Goal: Feedback & Contribution: Contribute content

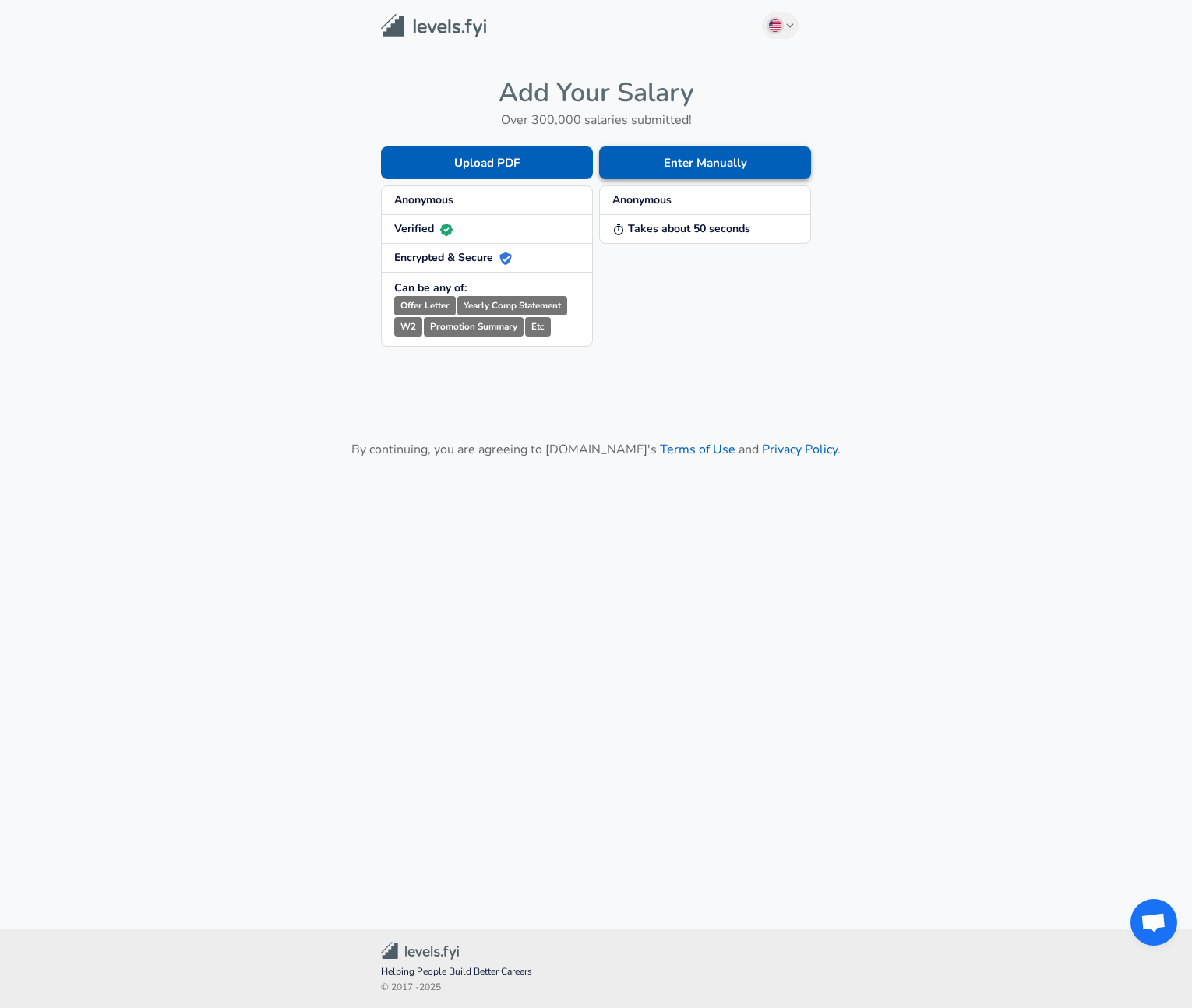
click at [653, 162] on button "Enter Manually" at bounding box center [705, 162] width 212 height 33
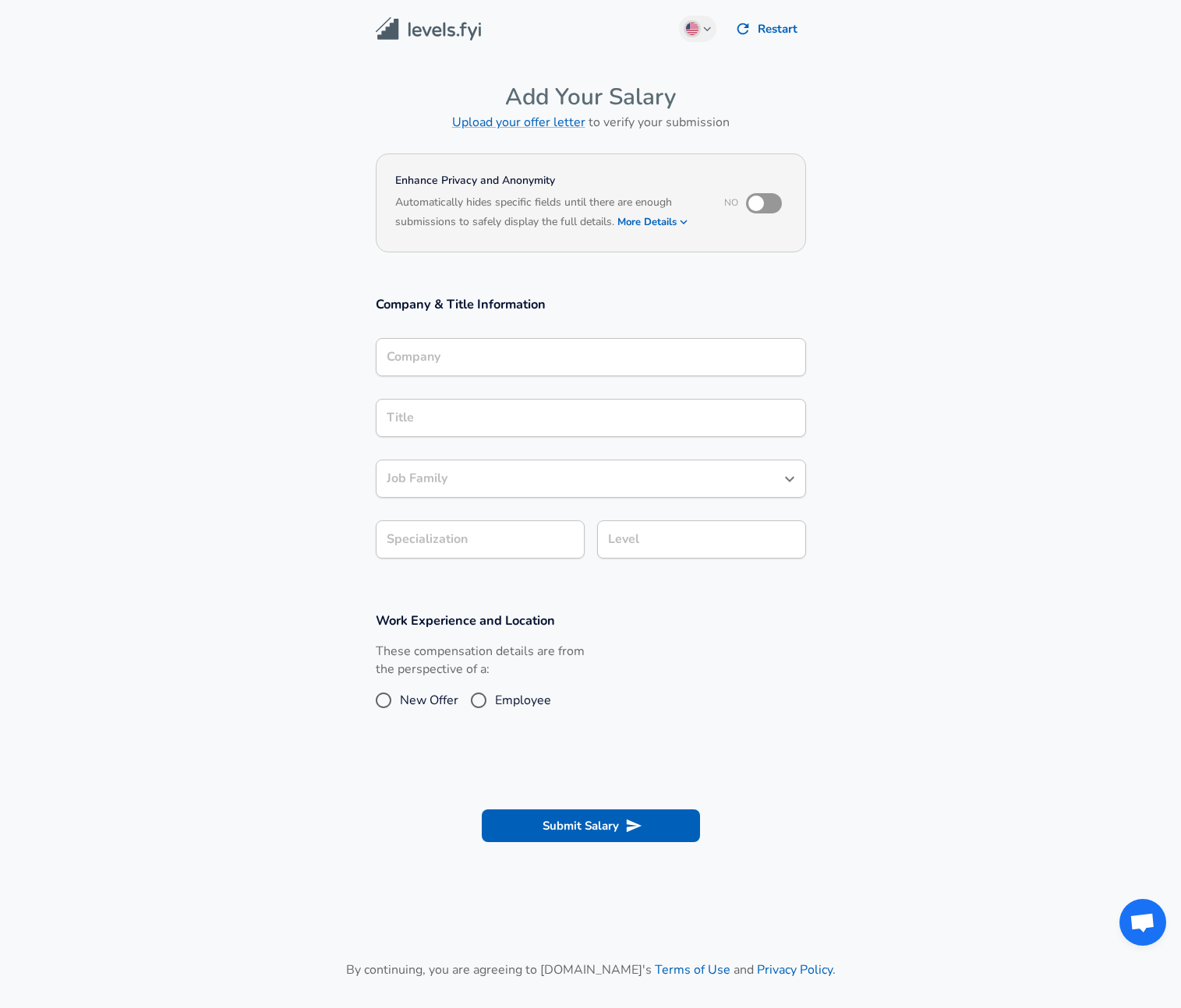
scroll to position [16, 0]
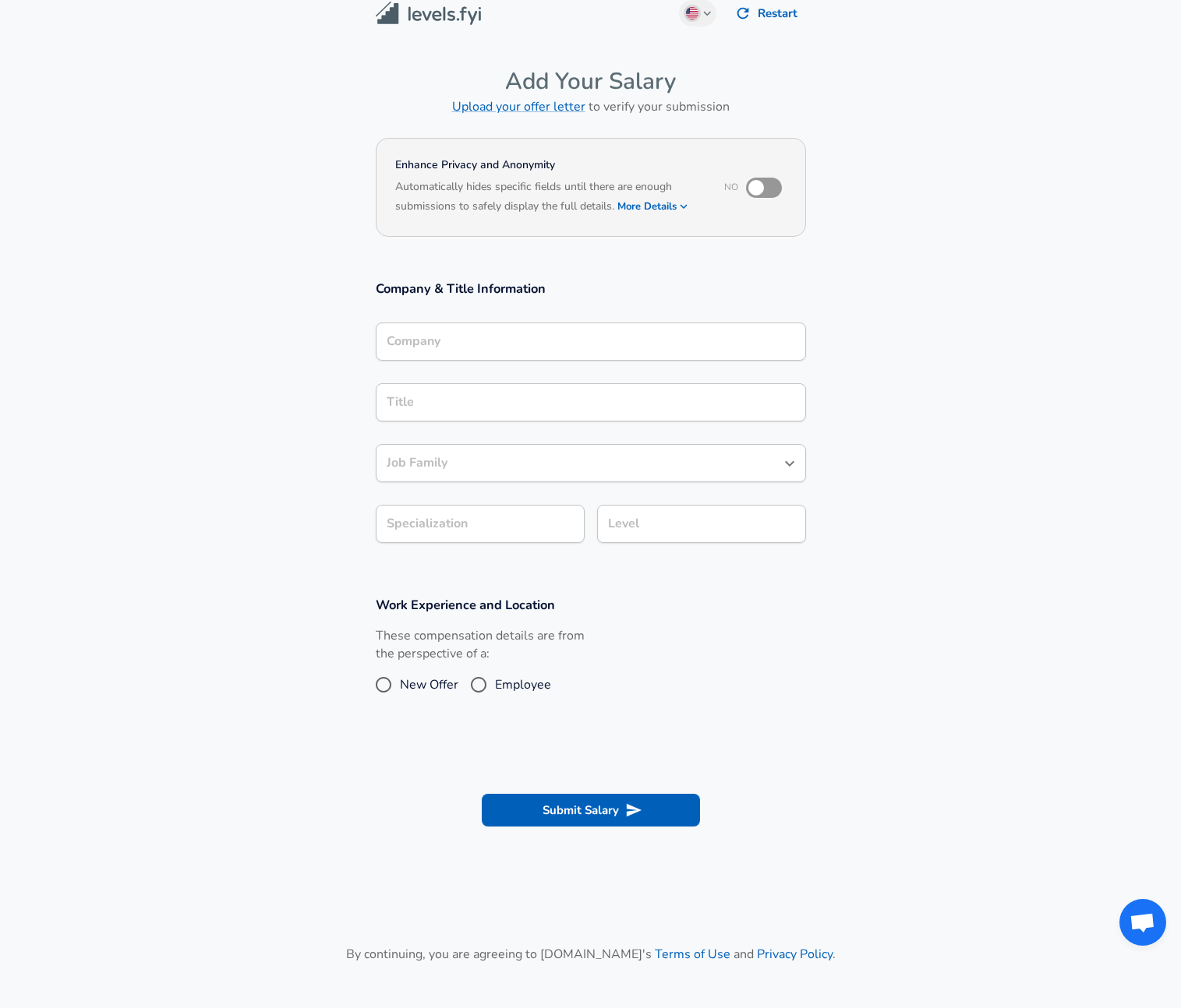
click at [404, 354] on input "Company" at bounding box center [590, 342] width 416 height 25
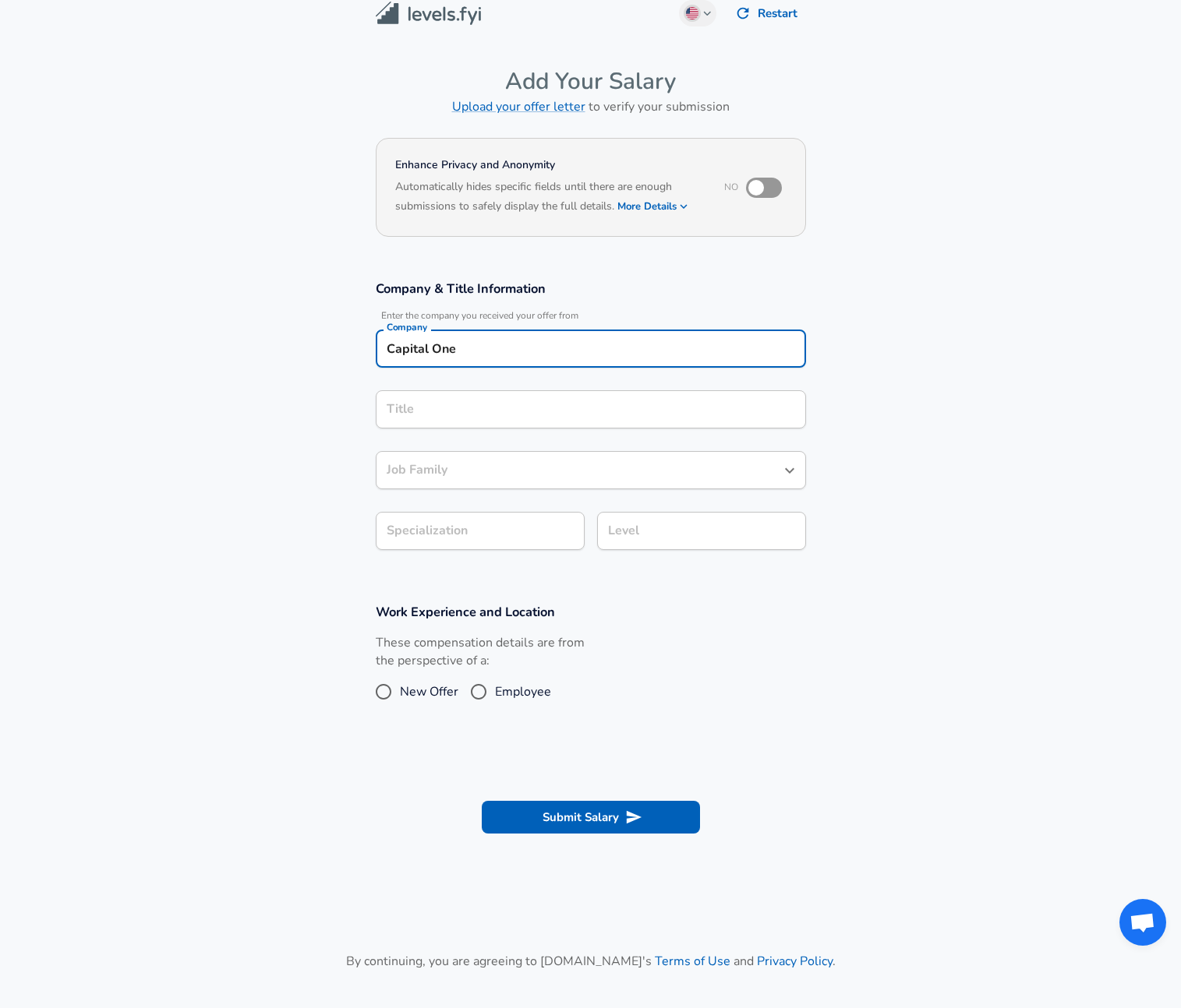
type input "Capital One"
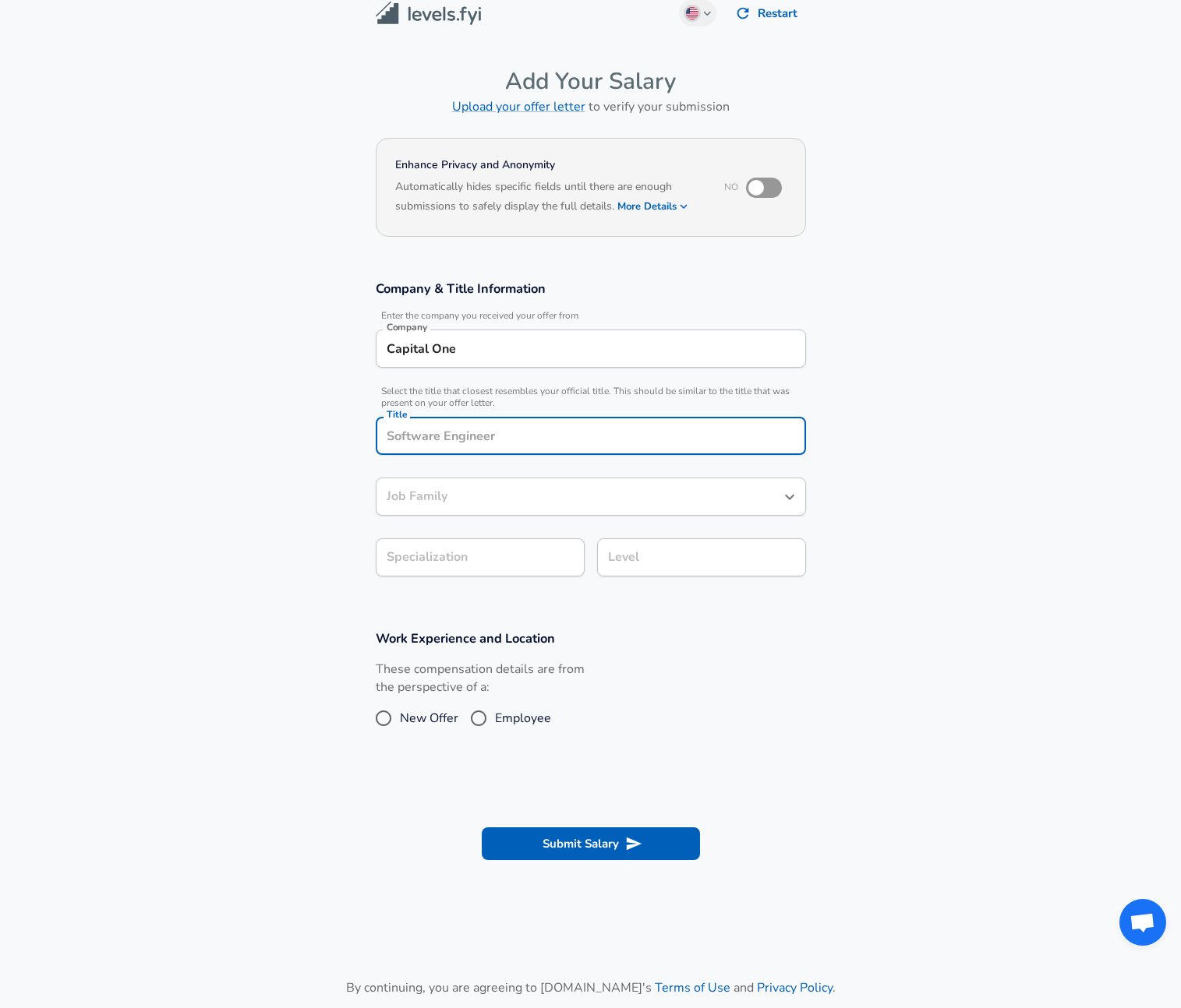
scroll to position [47, 0]
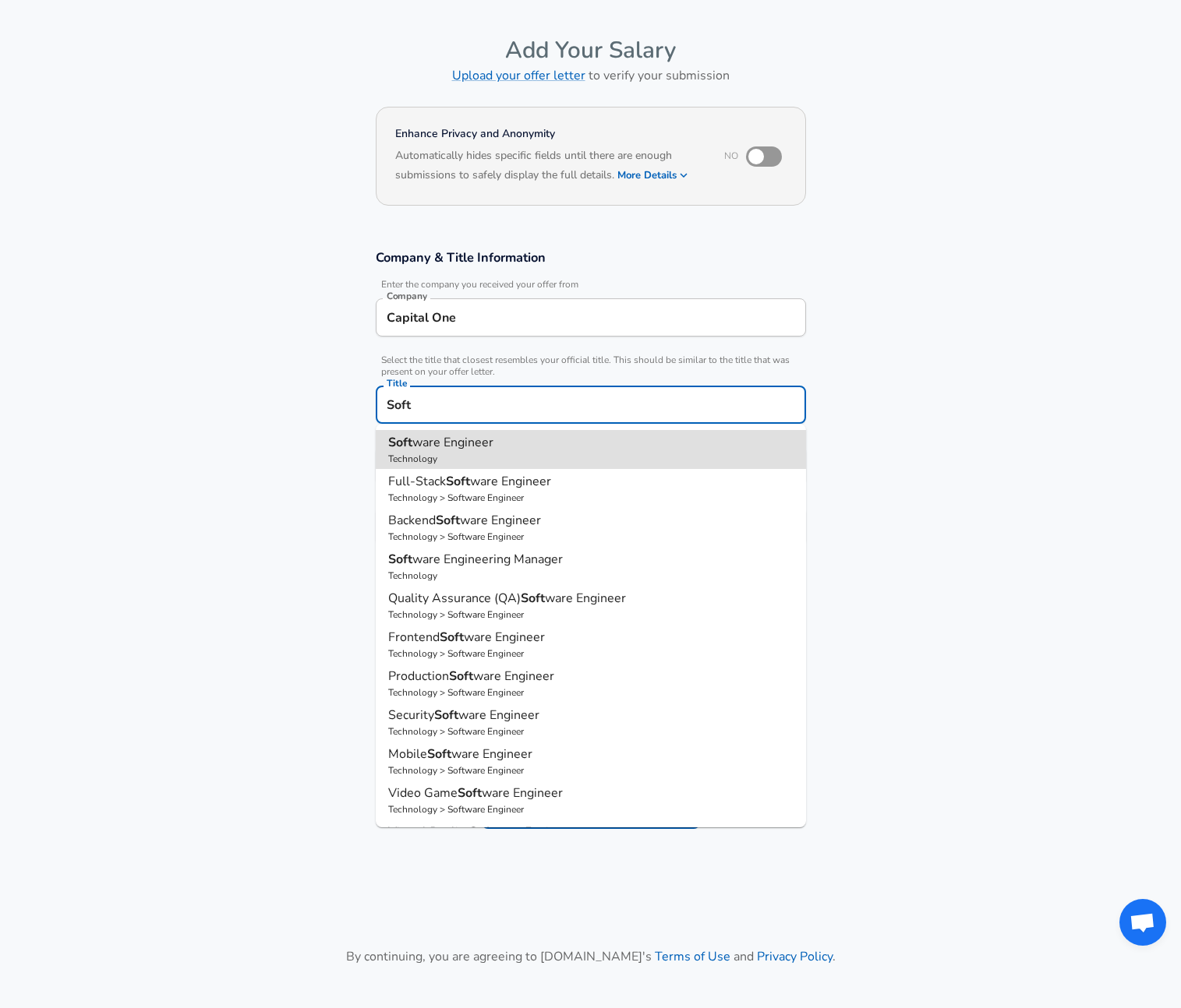
type input "Software Engineer"
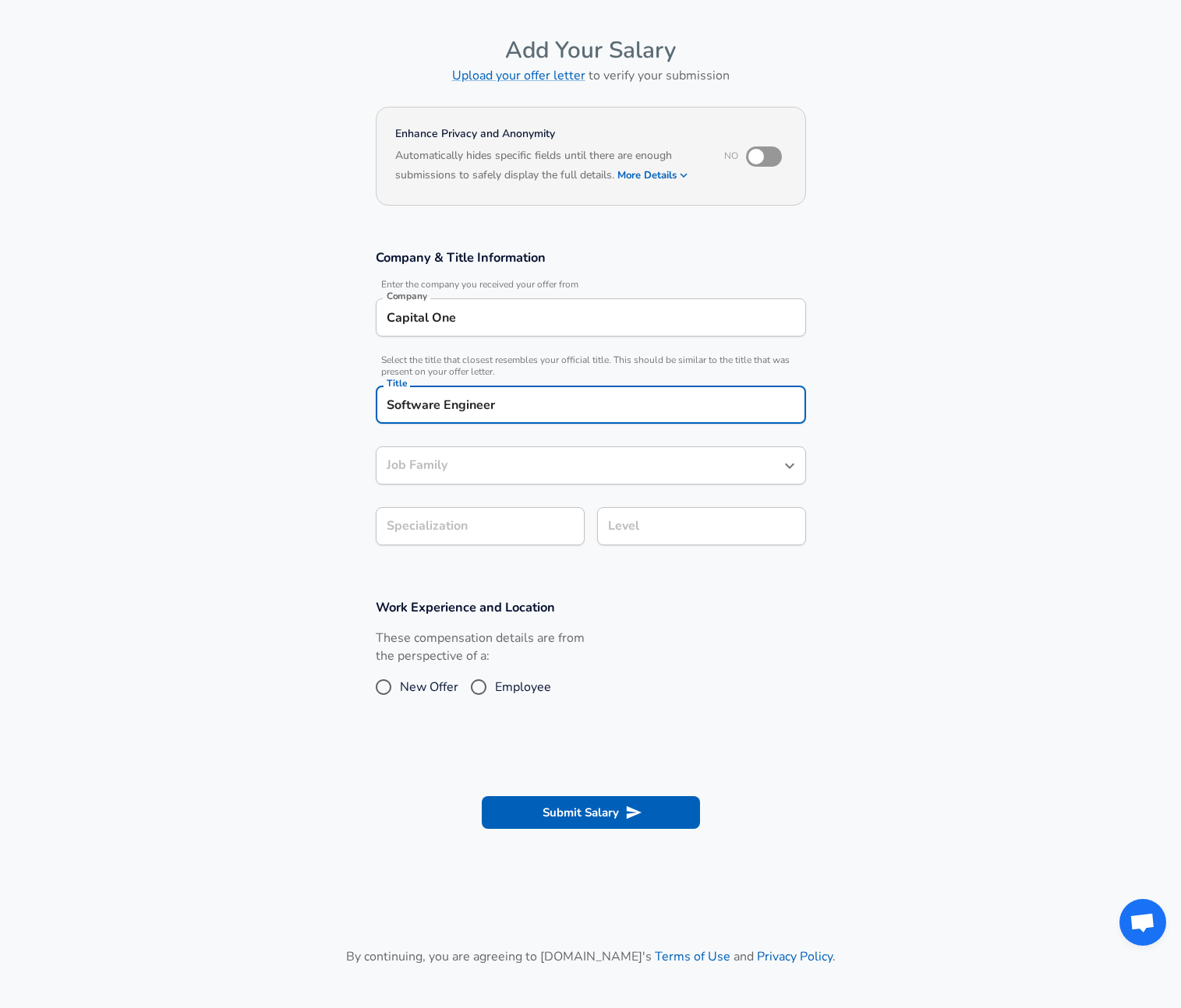
type input "Software Engineer"
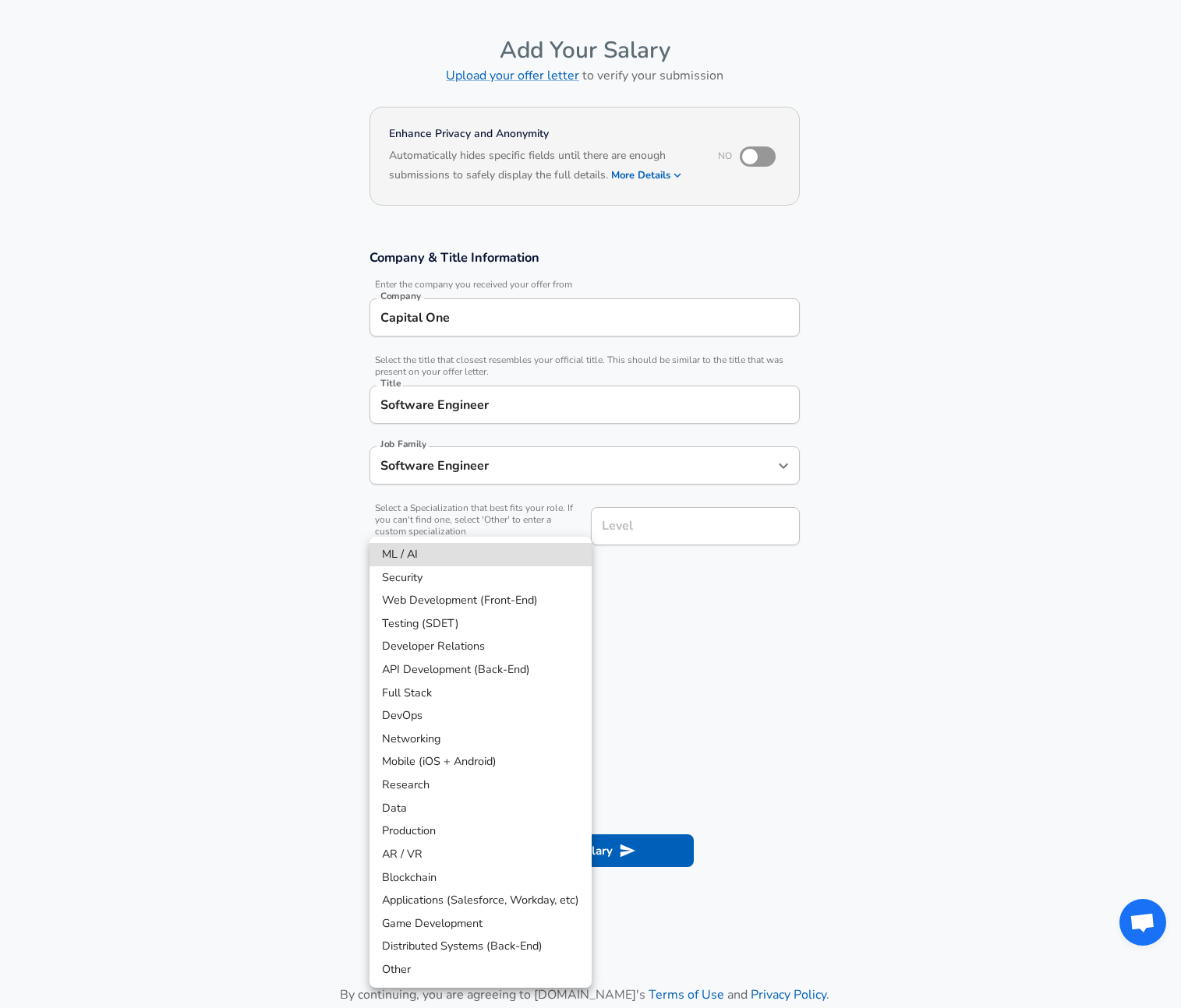
scroll to position [93, 0]
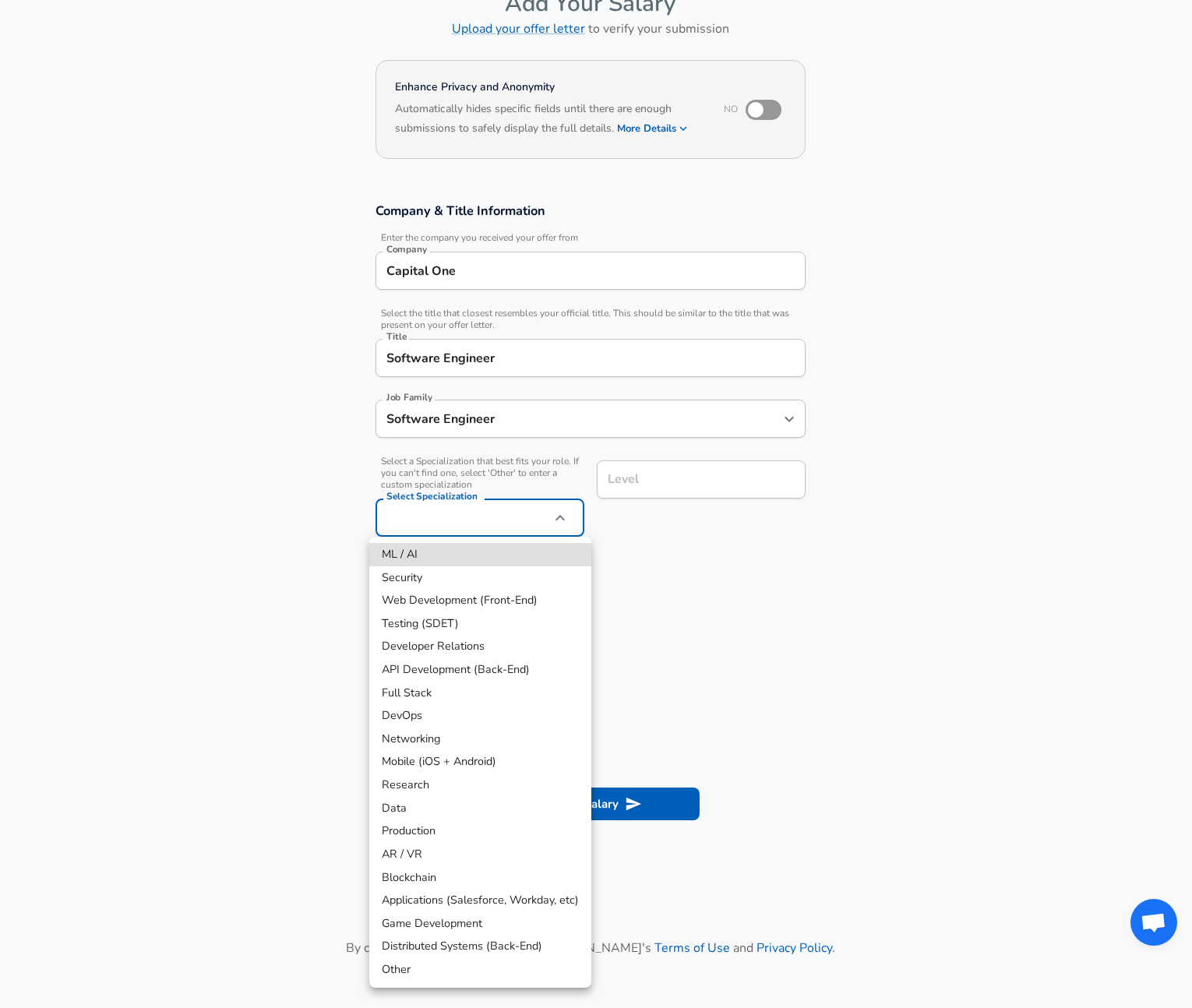
click at [454, 525] on body "English ([GEOGRAPHIC_DATA]) Change Restart Add Your Salary Upload your offer le…" at bounding box center [596, 411] width 1192 height 1008
click at [276, 528] on div at bounding box center [596, 504] width 1192 height 1008
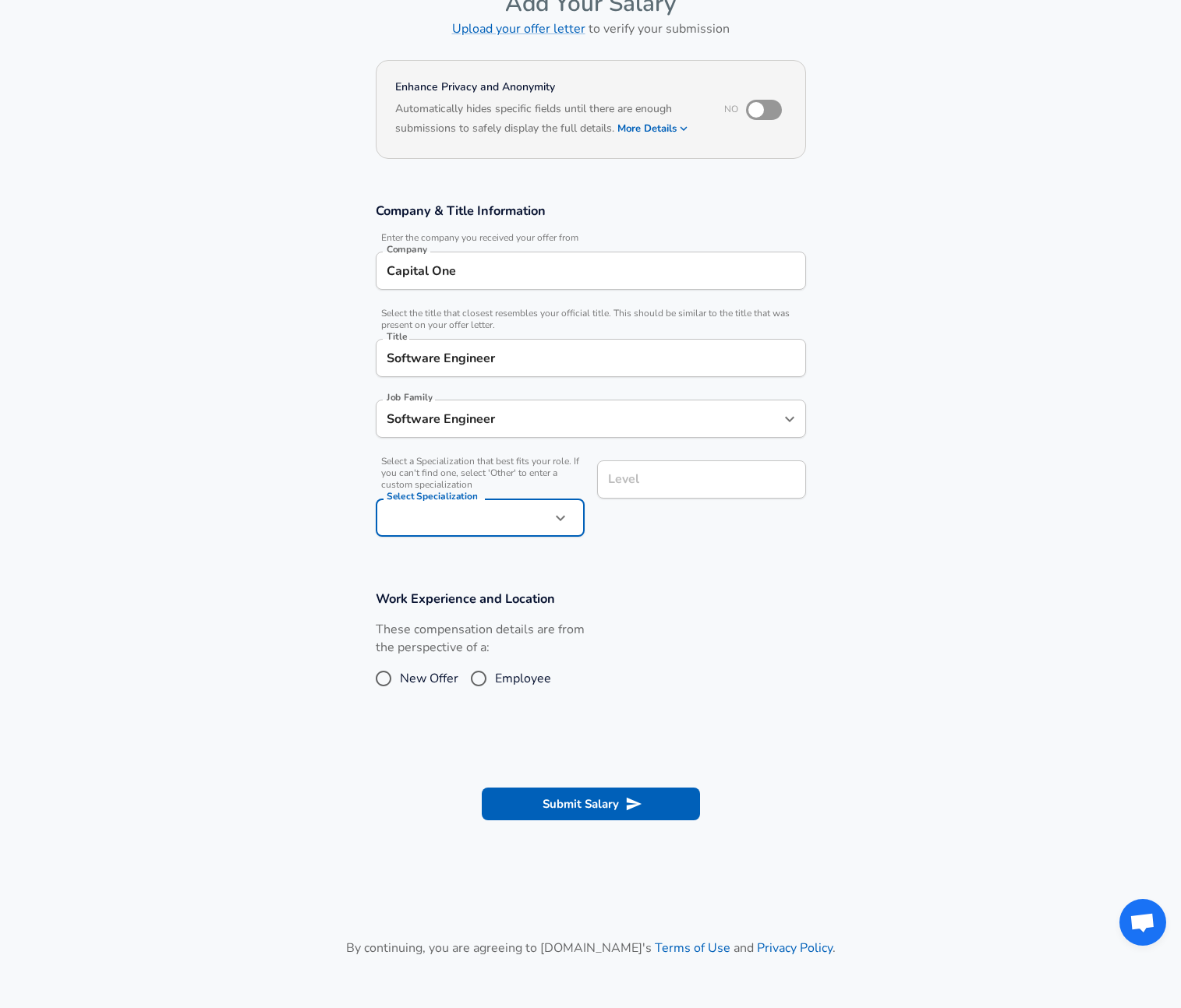
click at [631, 480] on div "Level Level" at bounding box center [700, 481] width 209 height 42
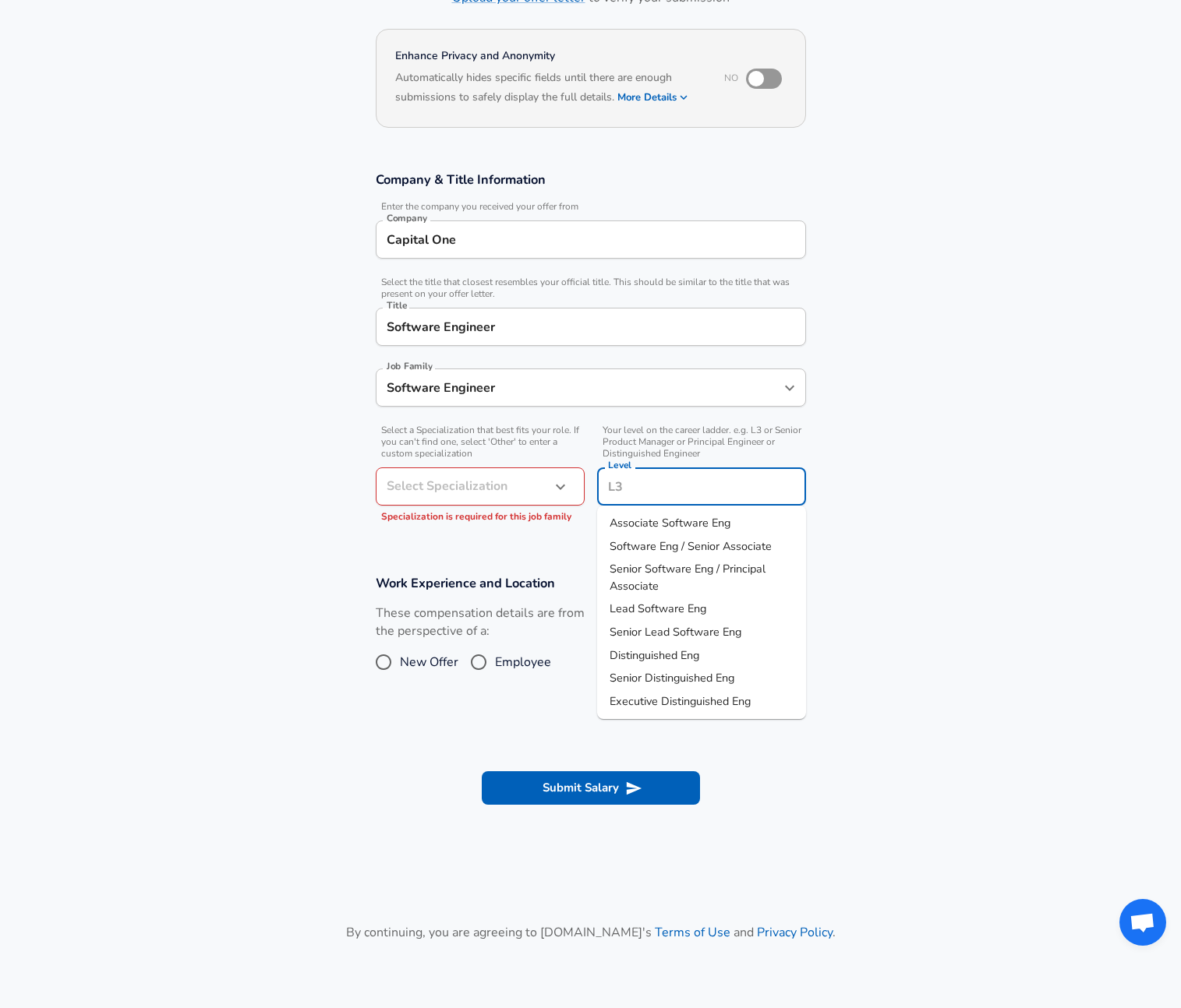
click at [647, 543] on span "Software Eng / Senior Associate" at bounding box center [691, 546] width 162 height 16
type input "Software Eng / Senior Associate"
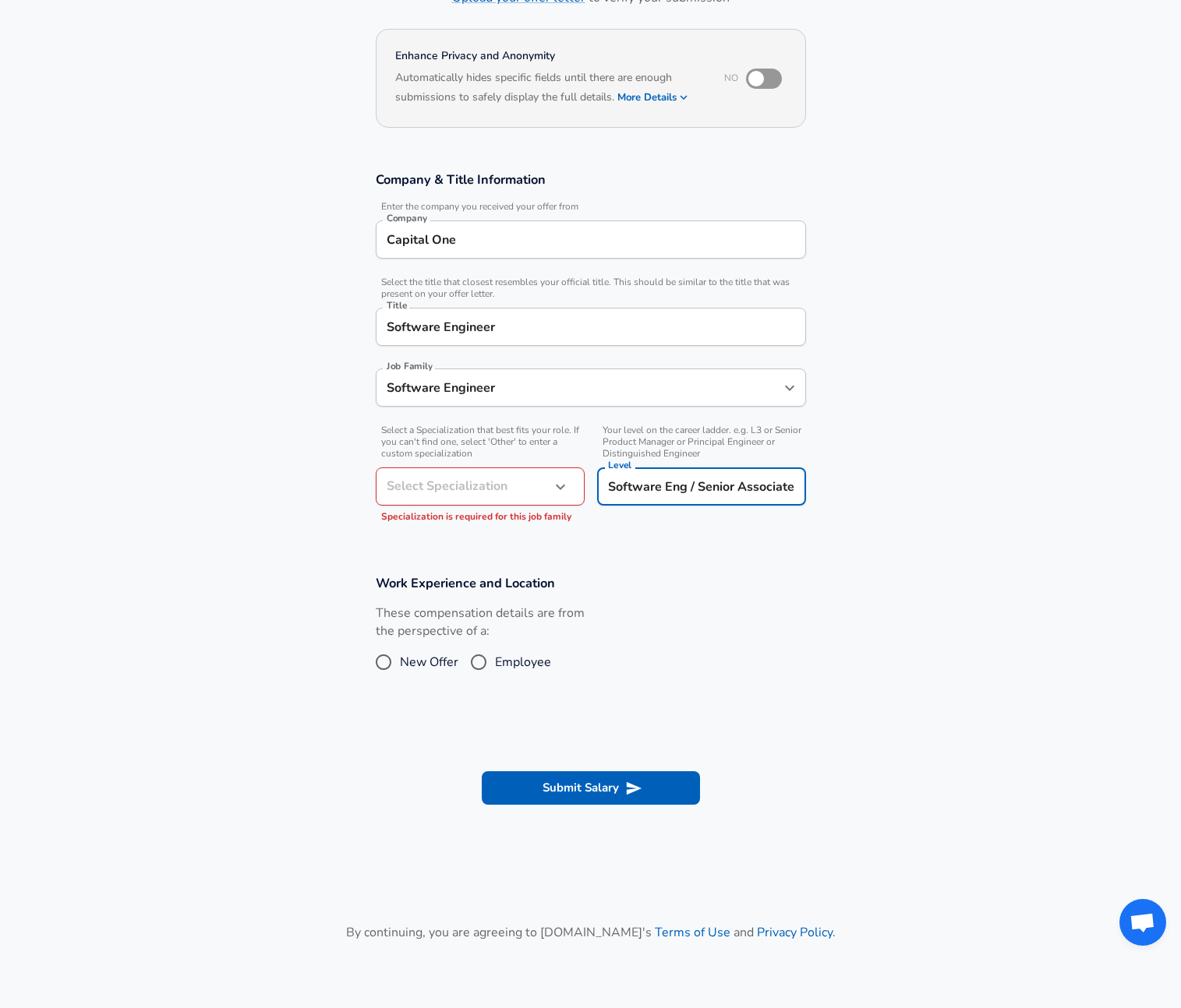
click at [469, 667] on input "Employee" at bounding box center [479, 662] width 33 height 25
radio input "true"
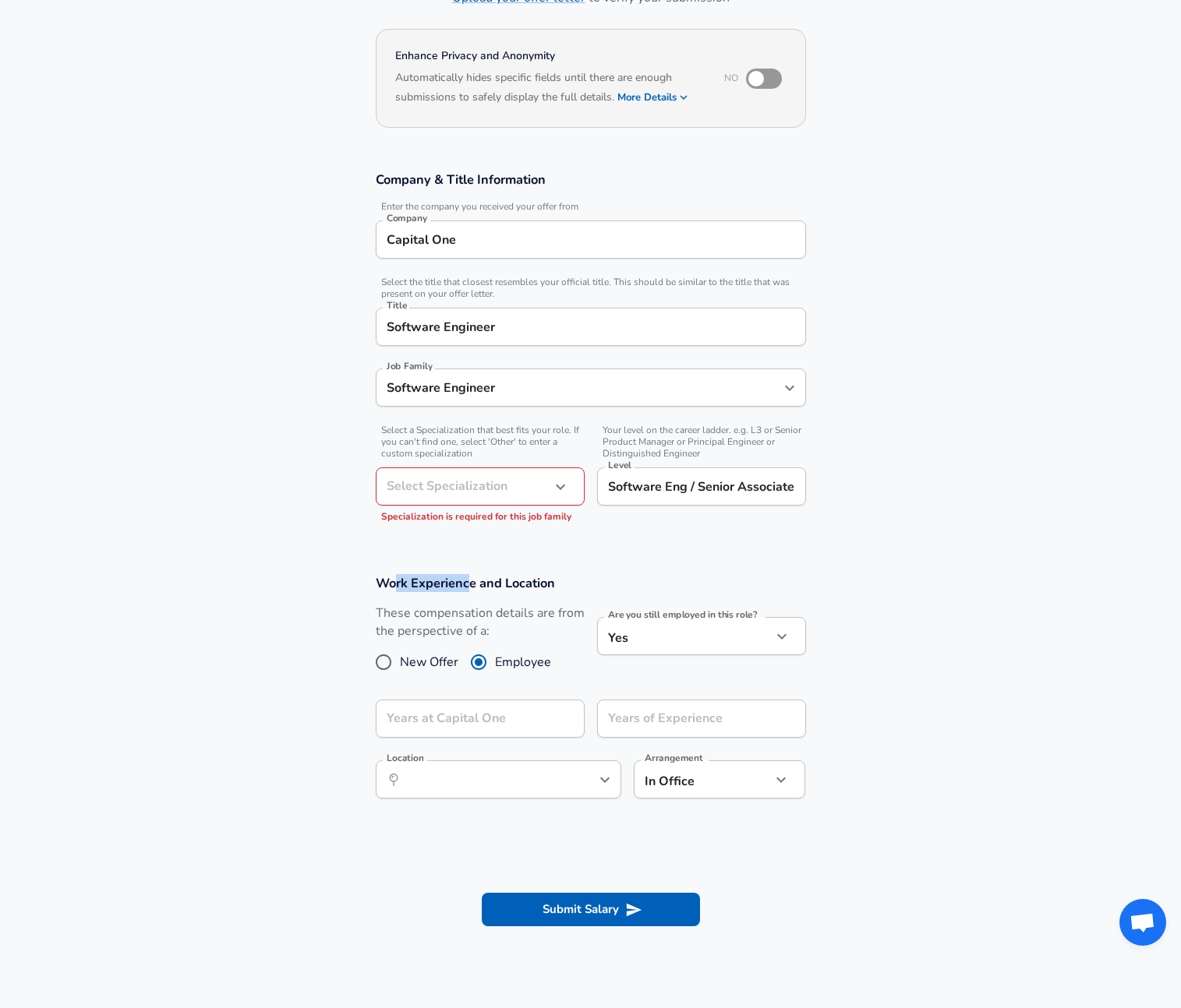
drag, startPoint x: 394, startPoint y: 584, endPoint x: 467, endPoint y: 581, distance: 73.1
click at [467, 581] on h3 "Work Experience and Location" at bounding box center [591, 582] width 430 height 18
click at [436, 716] on input "Years at Capital One" at bounding box center [463, 718] width 175 height 38
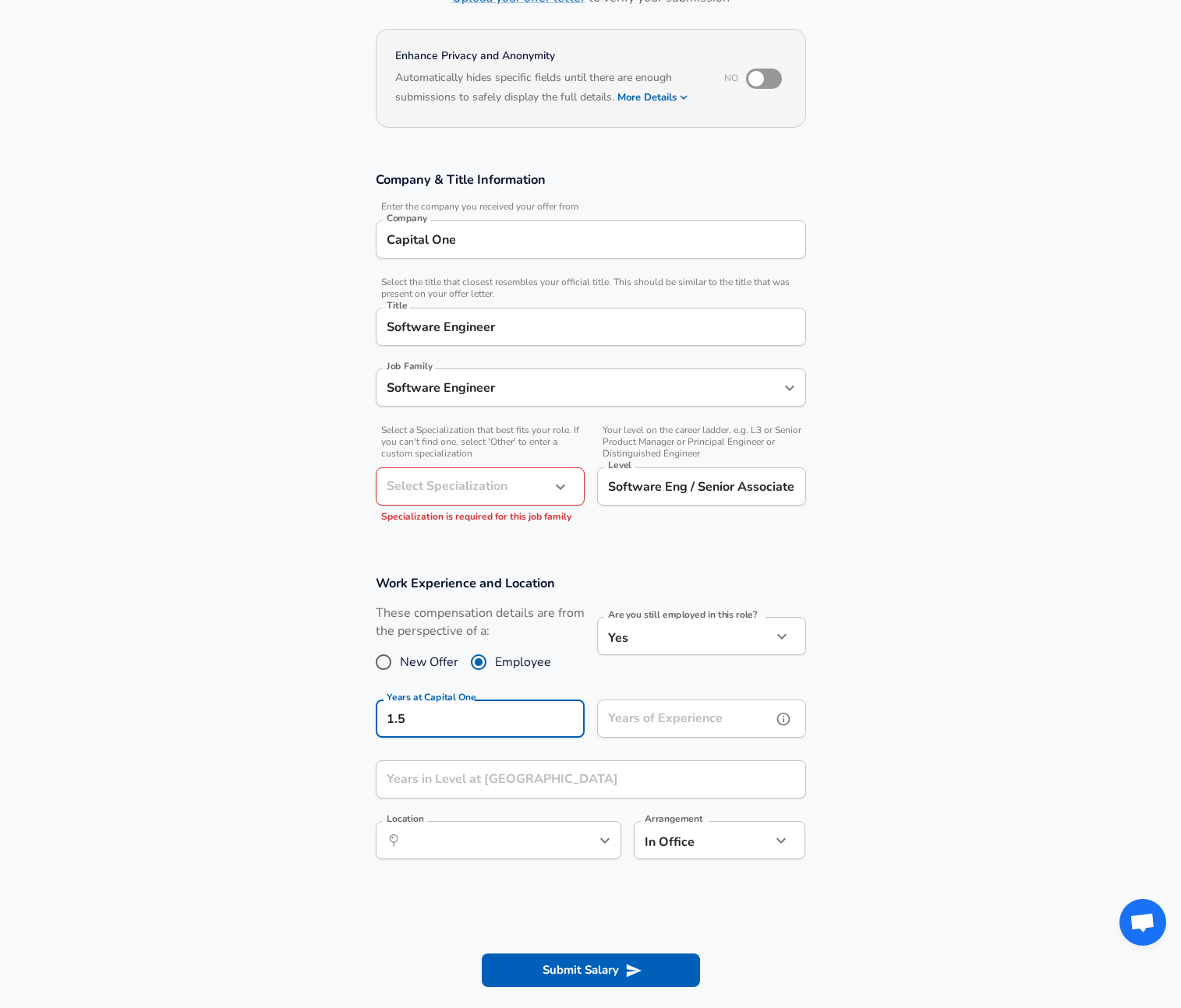
click at [645, 718] on input "Years of Experience" at bounding box center [683, 718] width 175 height 38
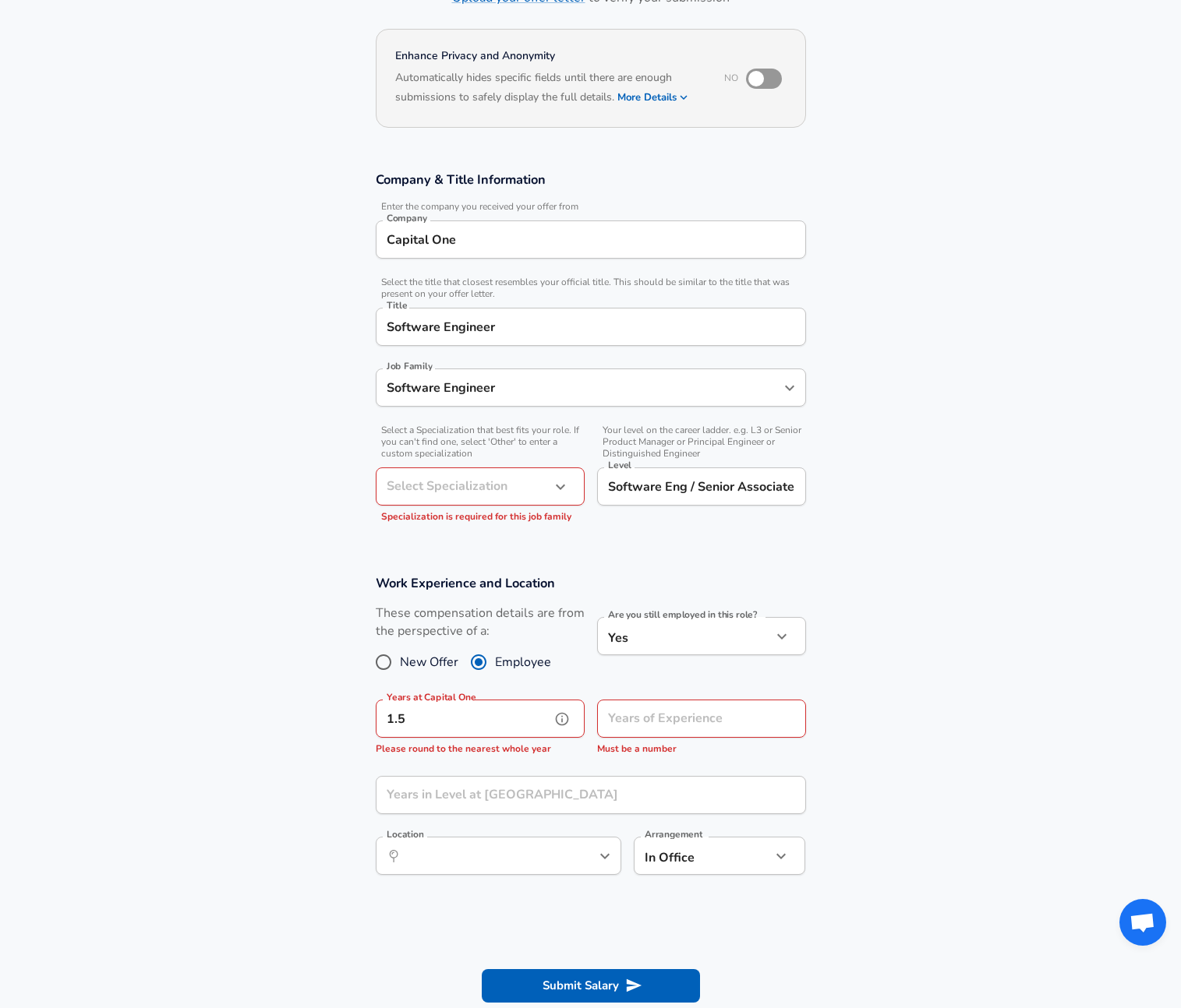
click at [465, 726] on input "1.5" at bounding box center [463, 718] width 175 height 38
type input "1"
type input "2"
click at [648, 722] on input "Years of Experience" at bounding box center [683, 718] width 175 height 38
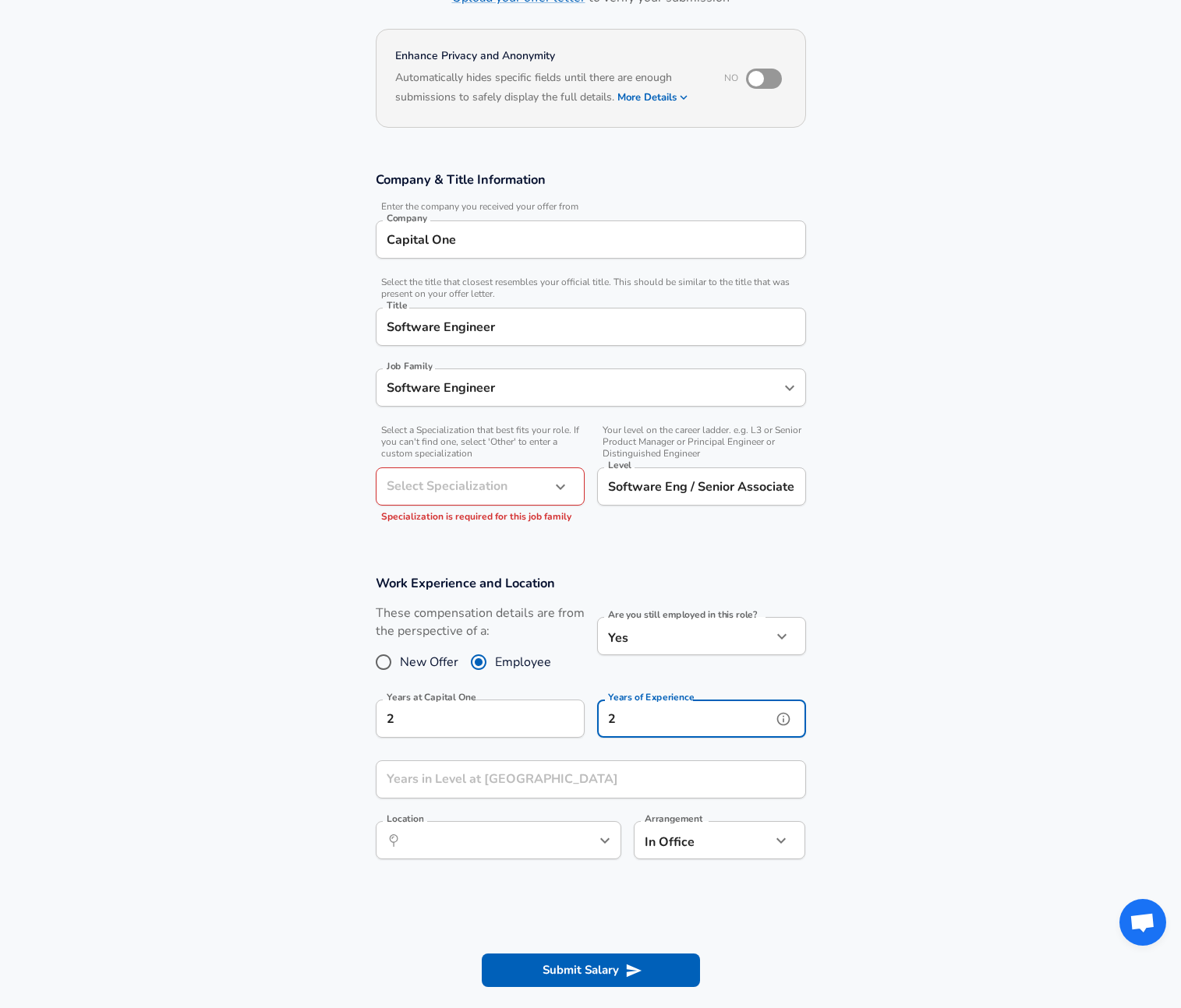
type input "2"
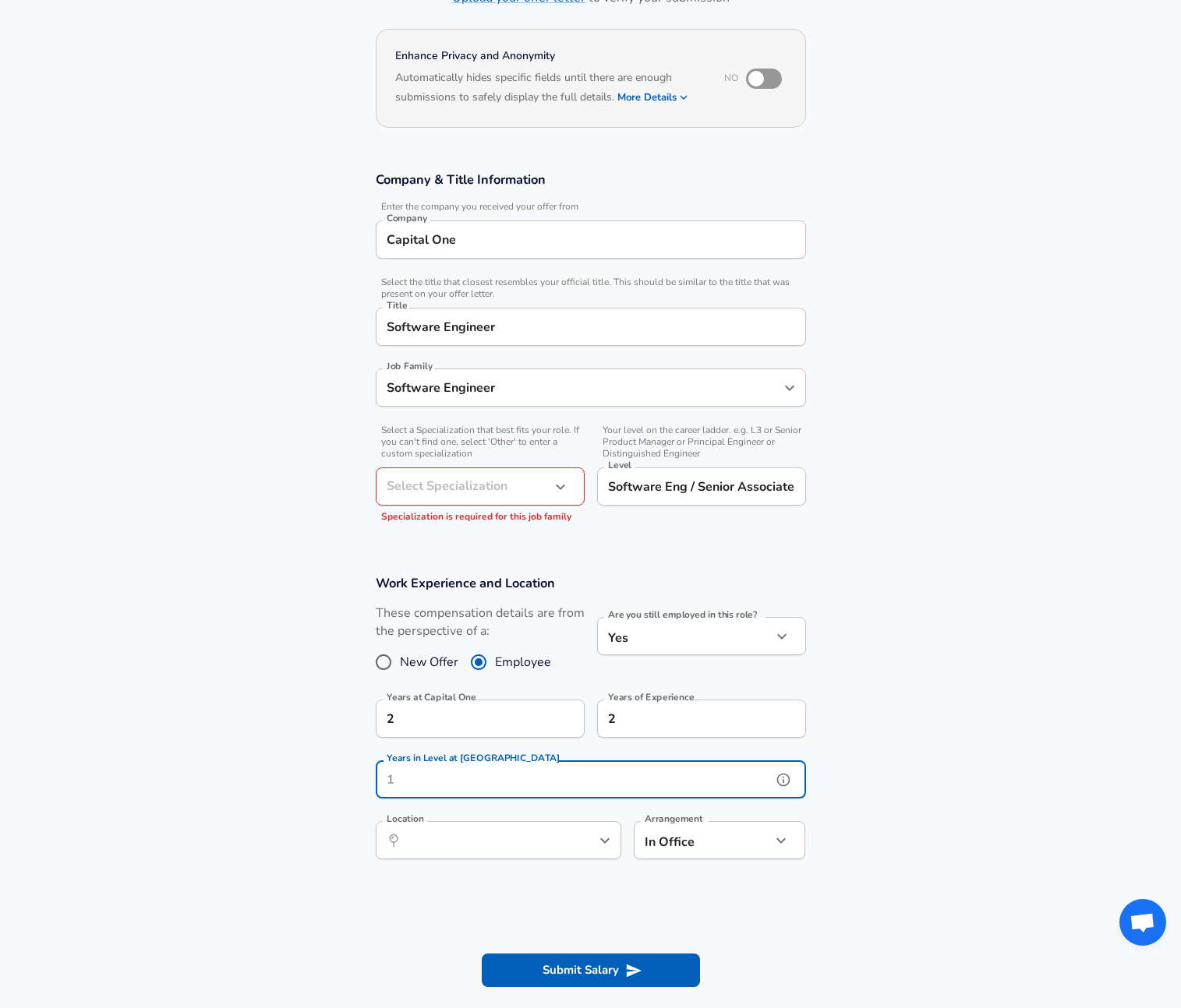
click at [480, 779] on input "Years in Level at [GEOGRAPHIC_DATA]" at bounding box center [573, 780] width 396 height 38
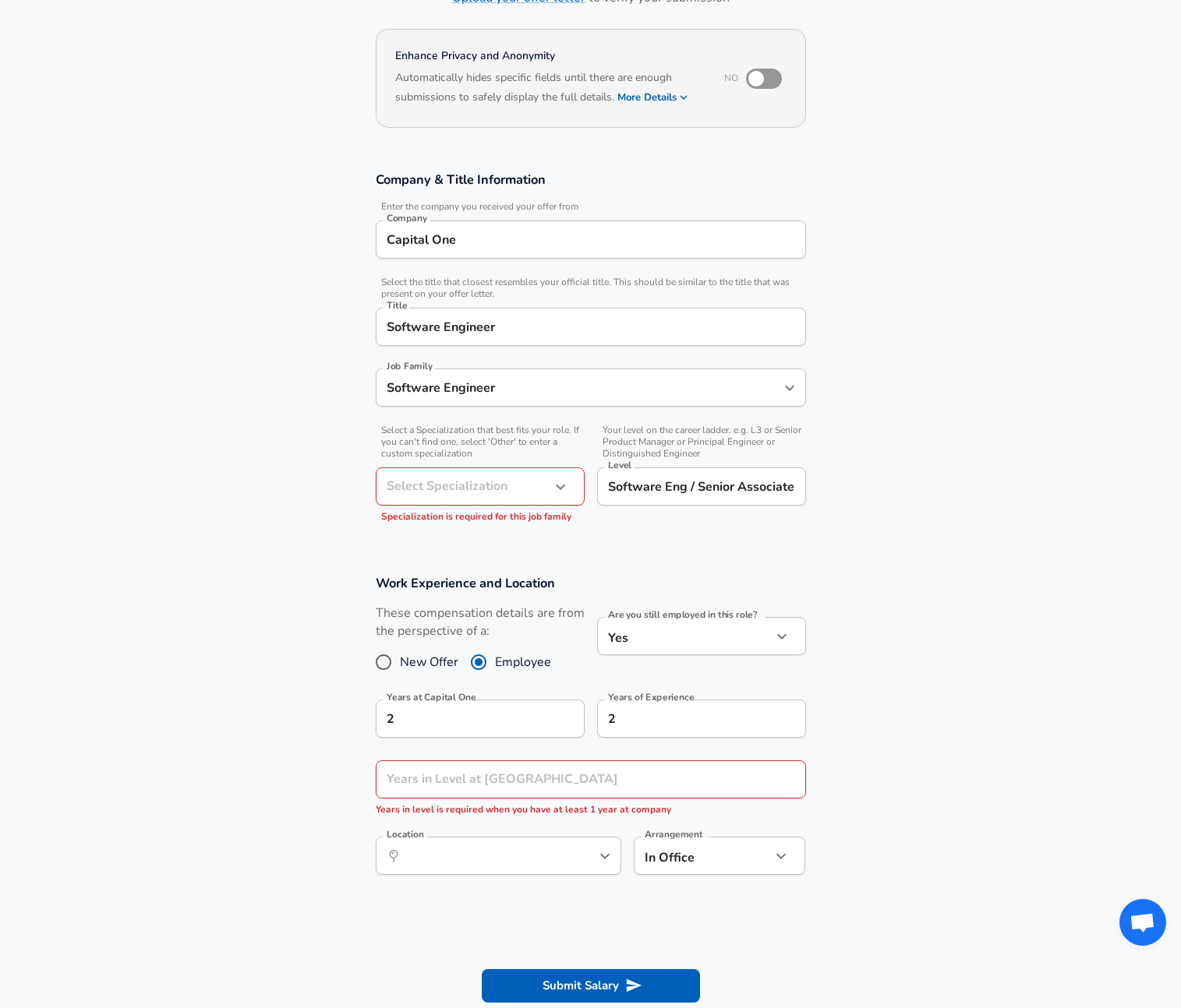
click at [267, 757] on section "Work Experience and Location These compensation details are from the perspectiv…" at bounding box center [590, 732] width 1181 height 354
click at [434, 788] on input "Years in Level at [GEOGRAPHIC_DATA]" at bounding box center [573, 780] width 396 height 38
type input "1"
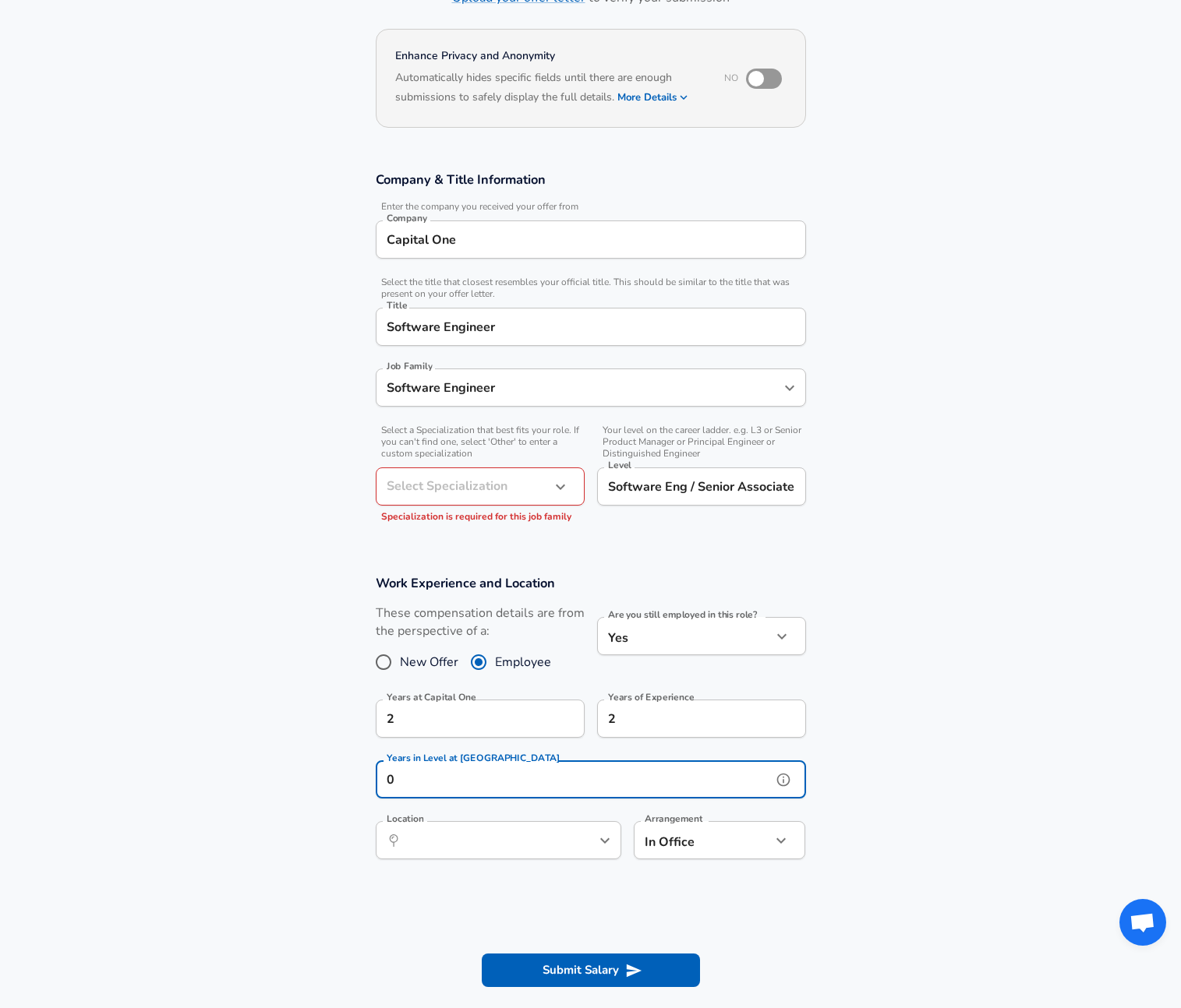
type input "0"
click at [484, 479] on body "English ([GEOGRAPHIC_DATA]) Change Restart Add Your Salary Upload your offer le…" at bounding box center [590, 379] width 1181 height 1008
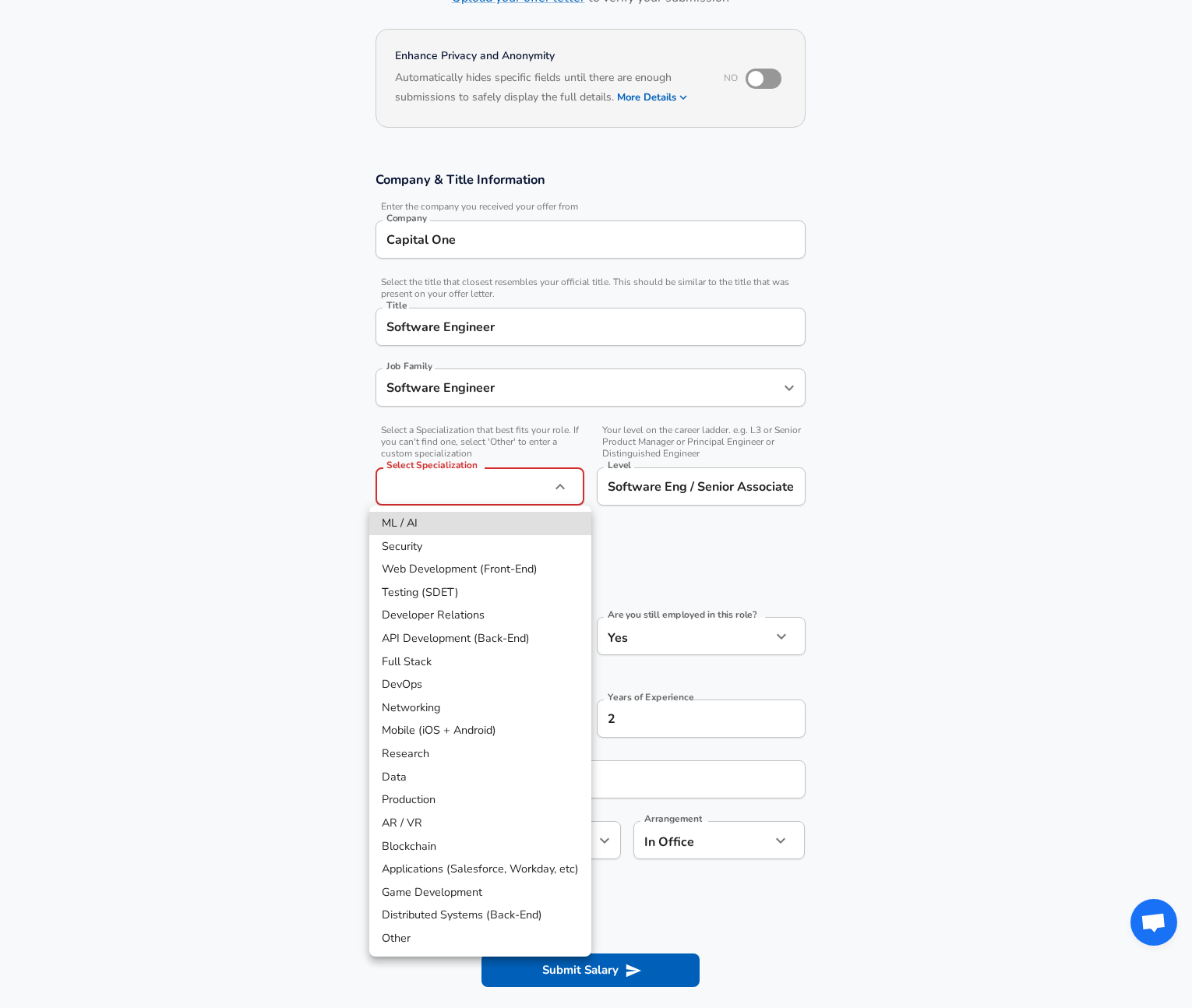
click at [430, 667] on li "Full Stack" at bounding box center [479, 662] width 222 height 24
type input "Full Stack"
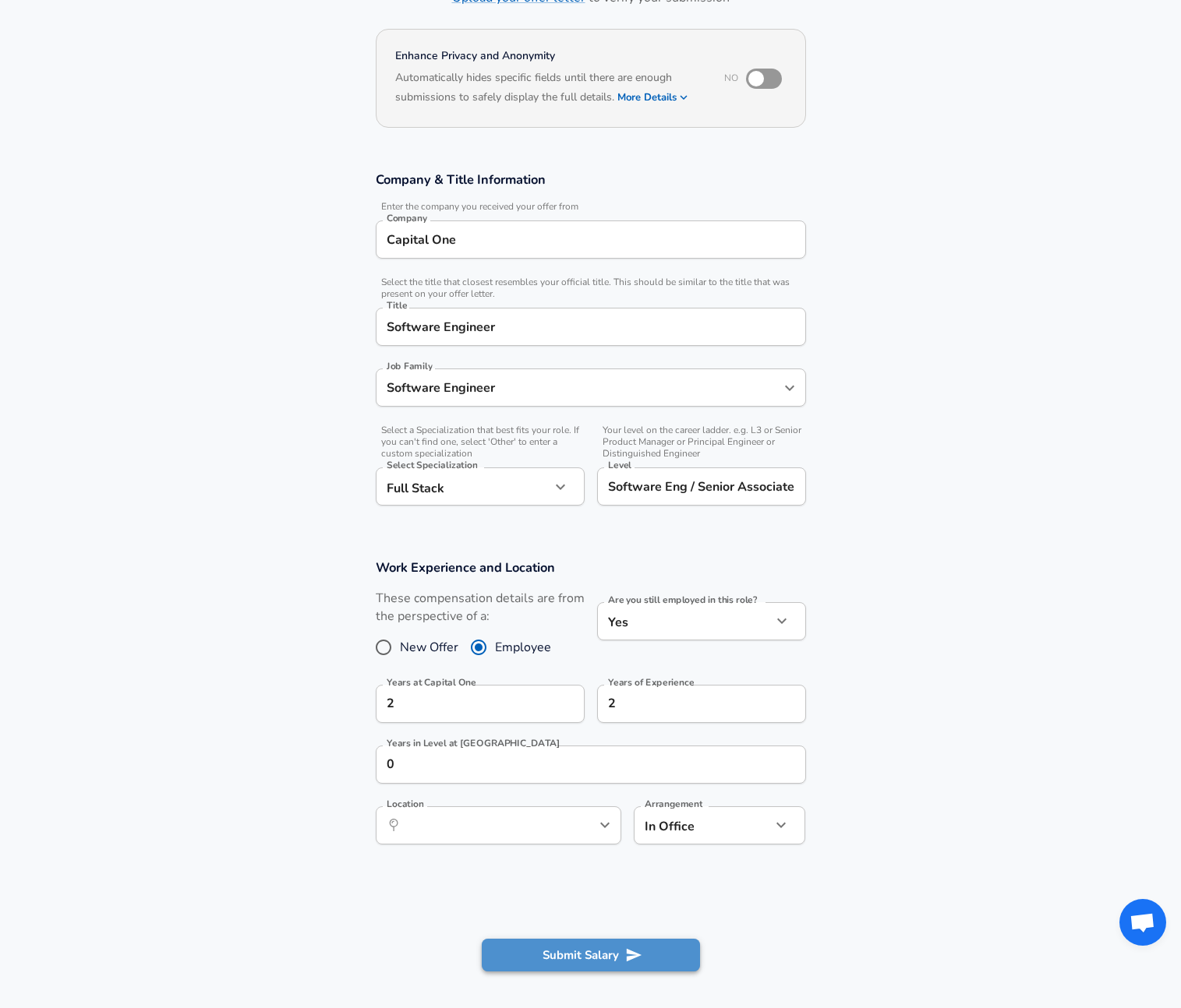
click at [604, 955] on button "Submit Salary" at bounding box center [590, 955] width 218 height 33
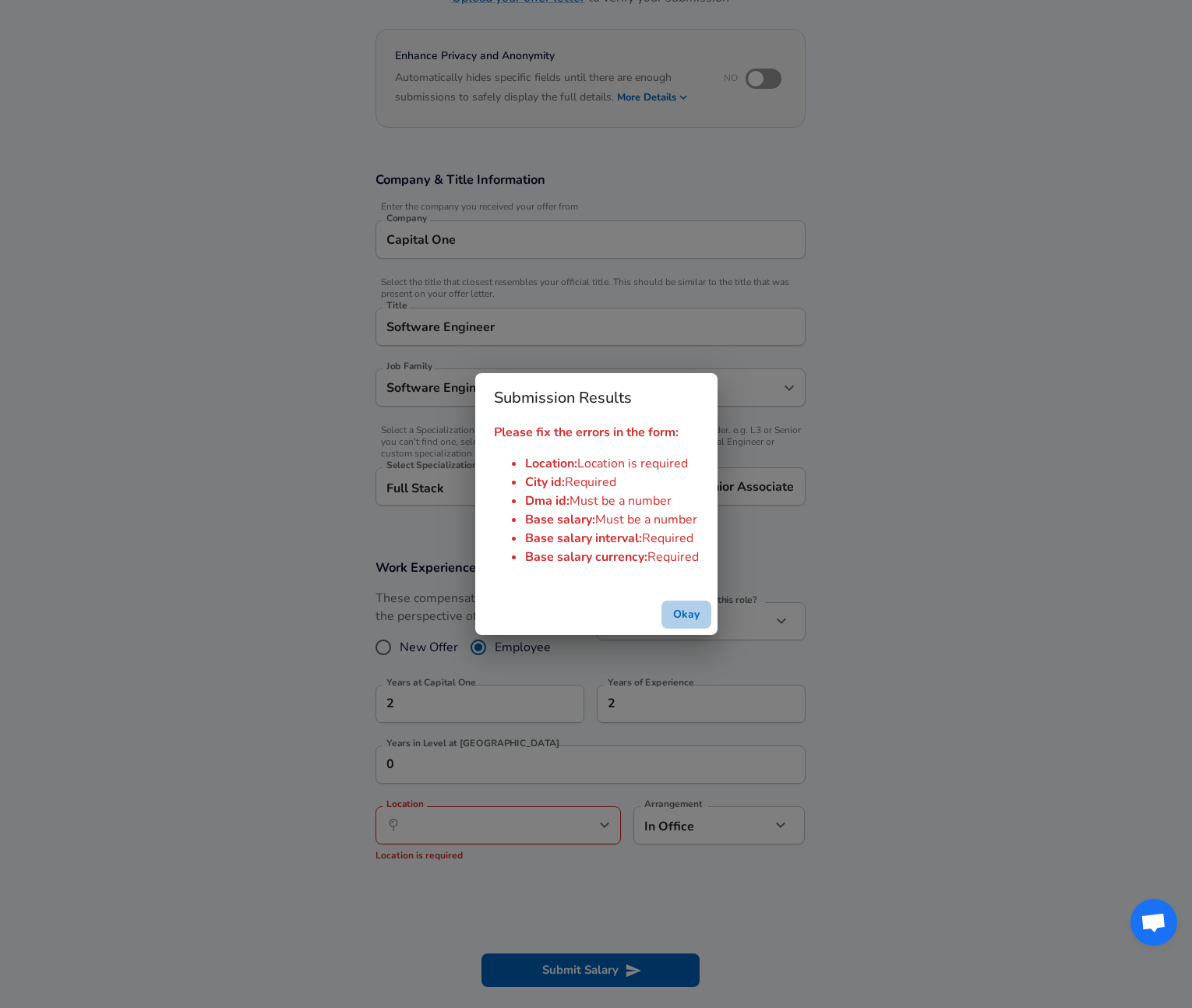
click at [682, 605] on button "Okay" at bounding box center [686, 614] width 50 height 29
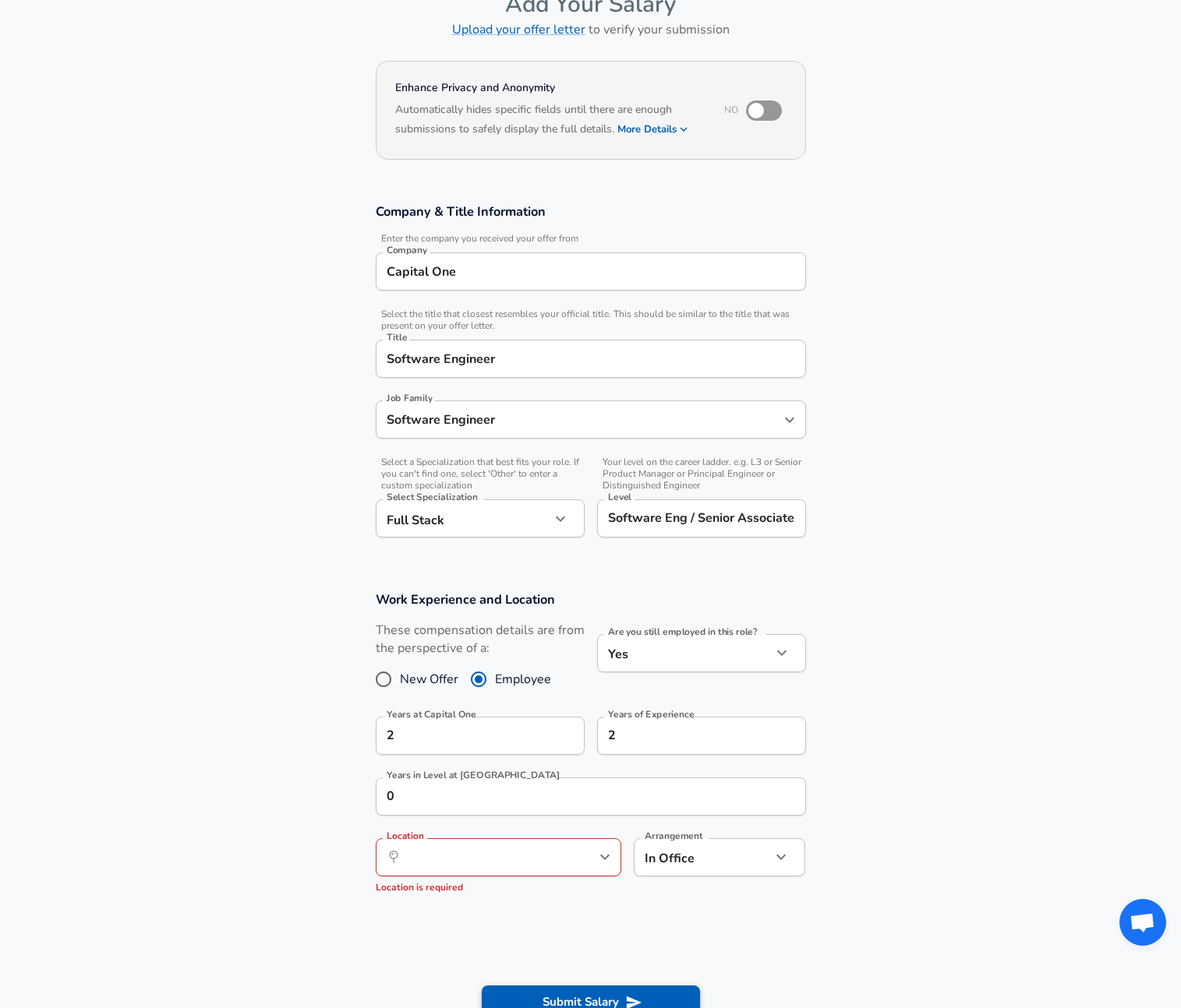
scroll to position [449, 0]
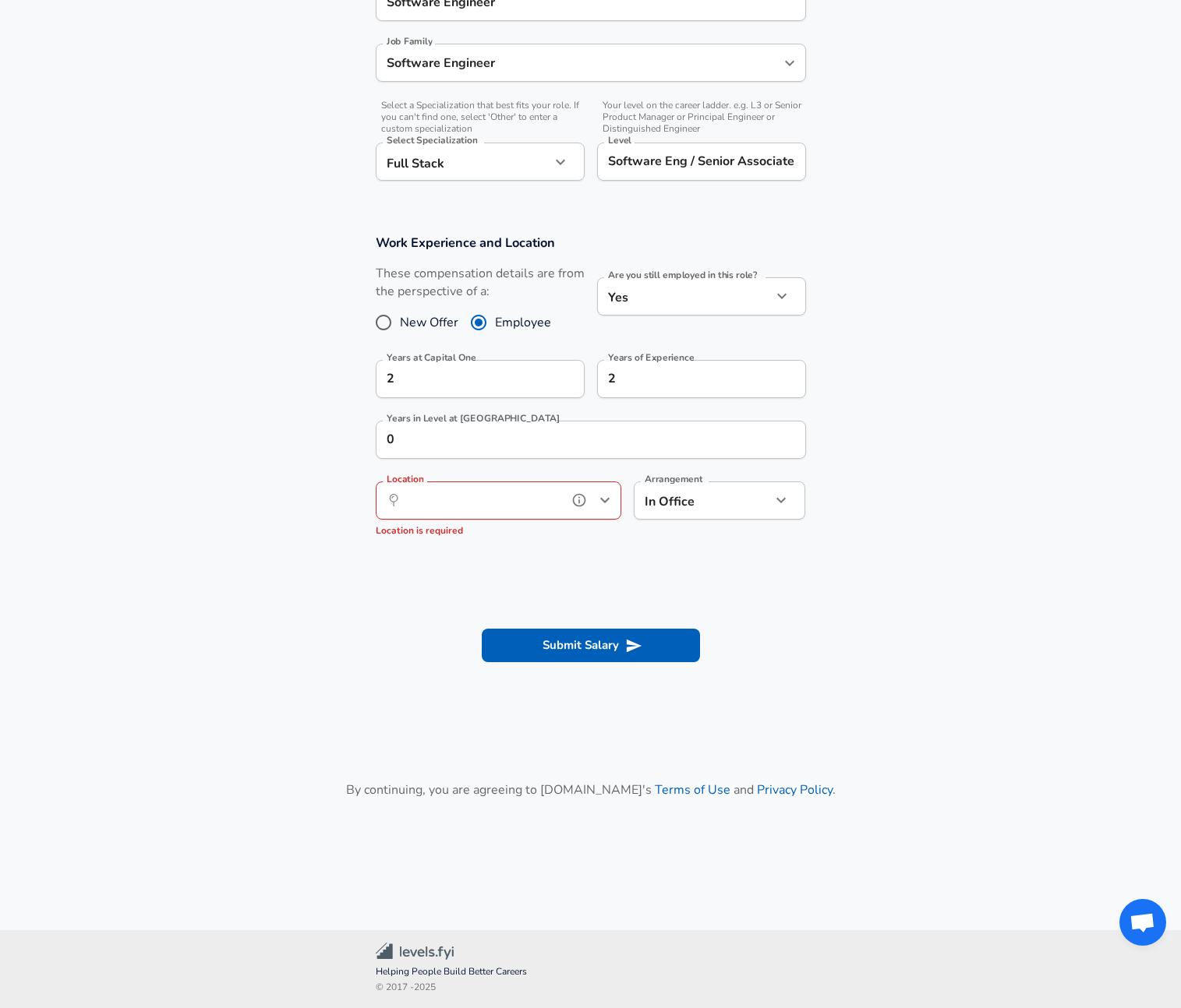
click at [494, 494] on input "Location" at bounding box center [481, 501] width 160 height 25
click at [423, 537] on span ", [GEOGRAPHIC_DATA]" at bounding box center [478, 537] width 121 height 16
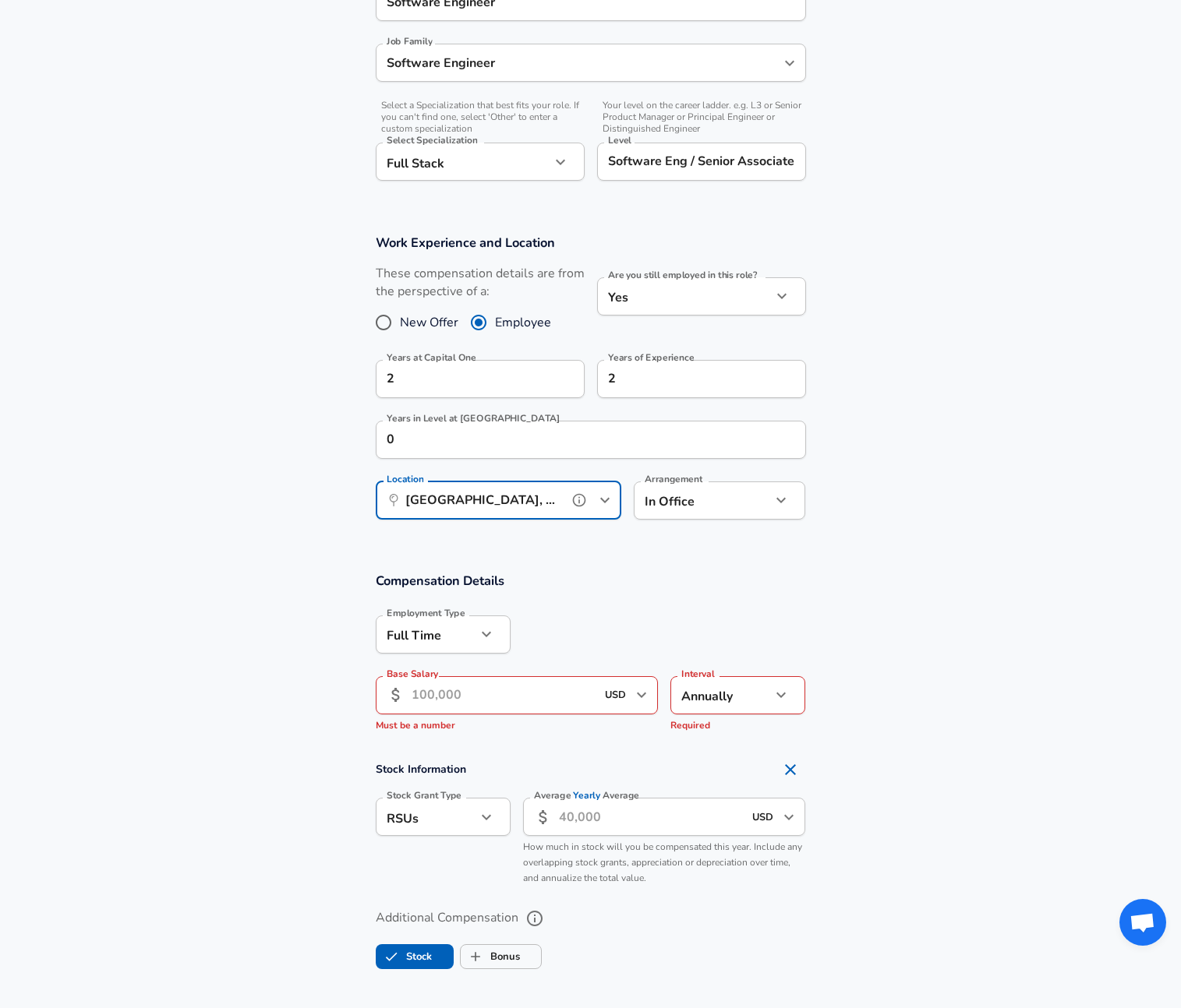
type input "[GEOGRAPHIC_DATA], [GEOGRAPHIC_DATA]"
click at [443, 702] on input "Base Salary" at bounding box center [504, 696] width 185 height 38
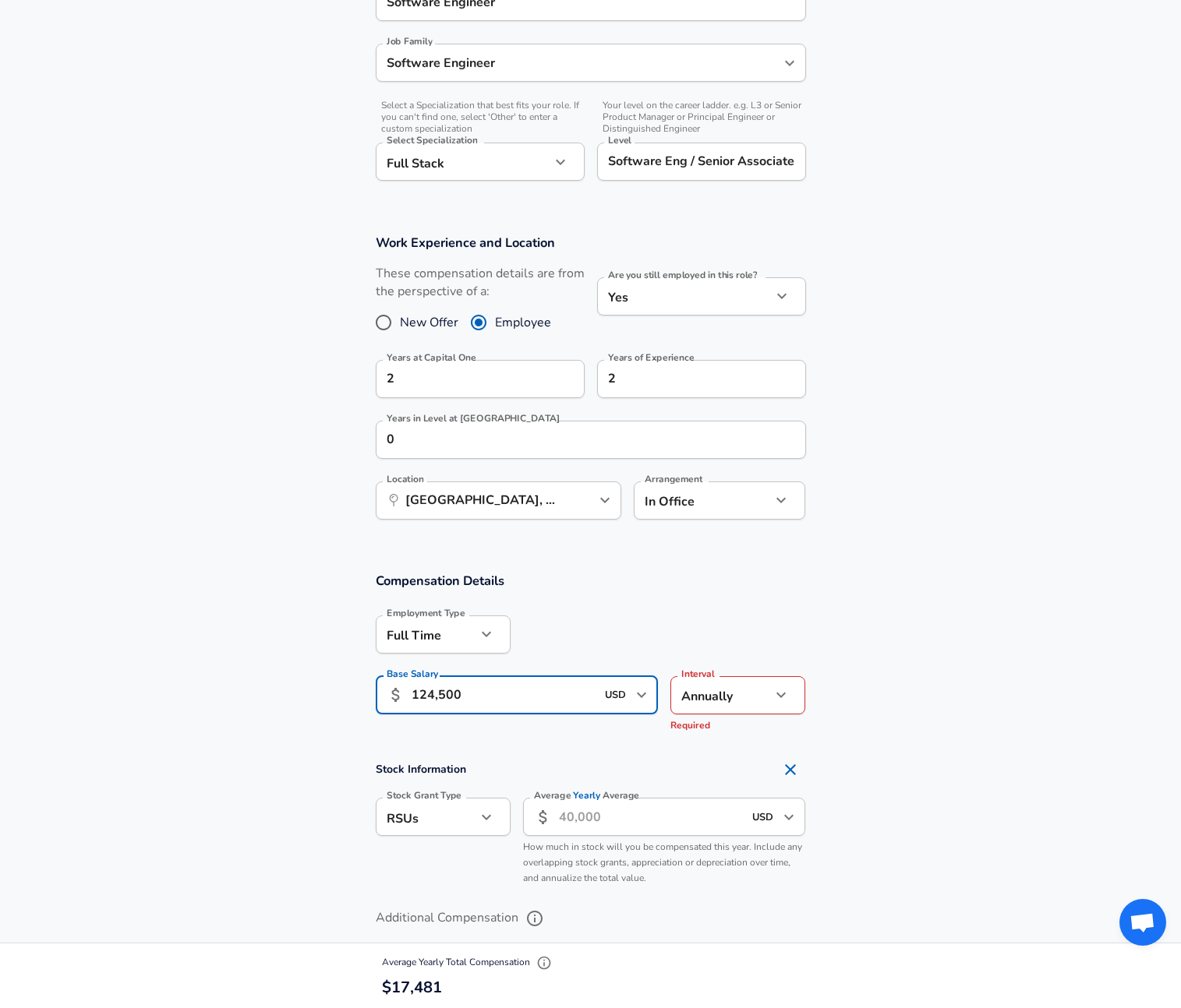
type input "124,500"
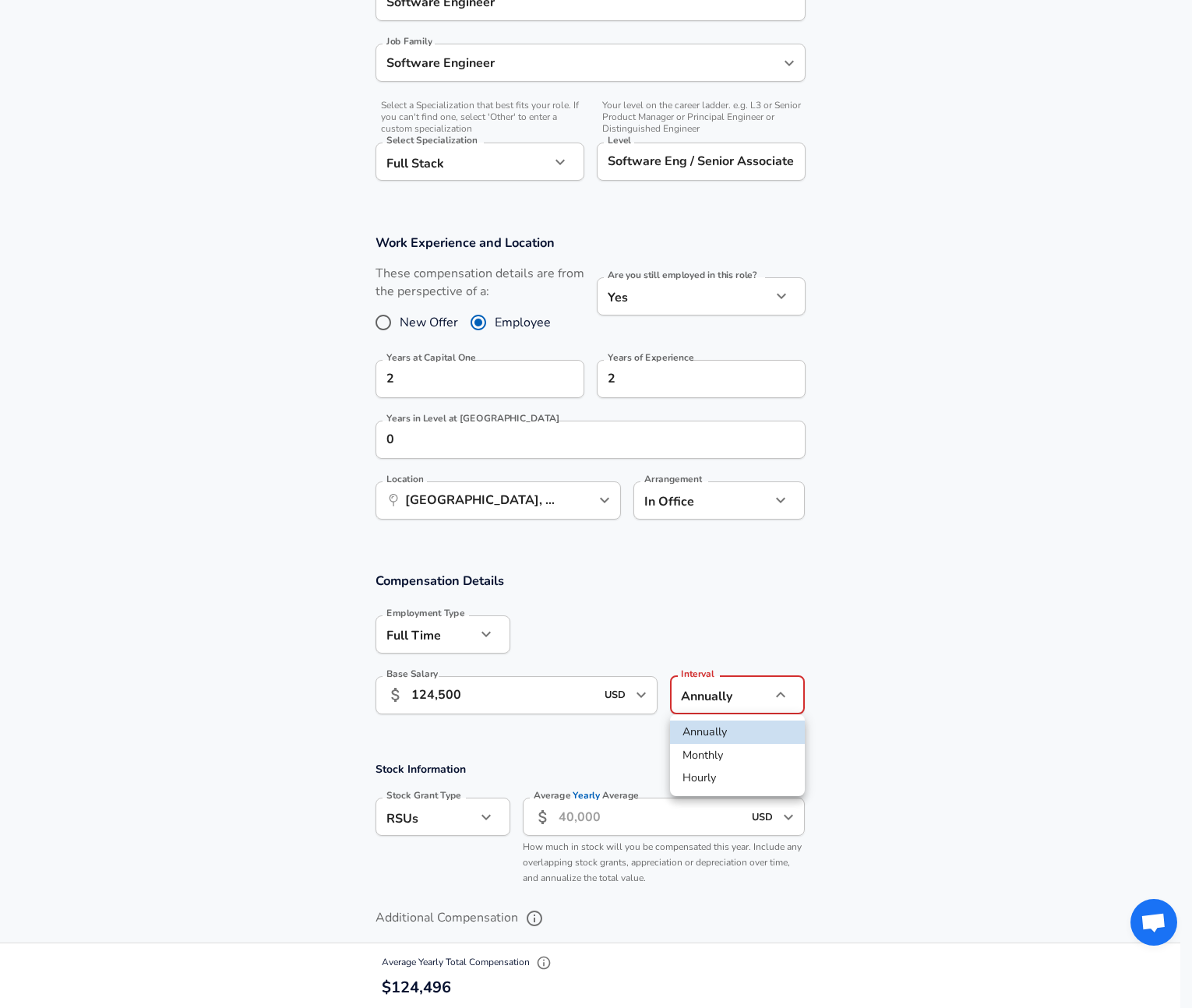
click at [708, 559] on body "English ([GEOGRAPHIC_DATA]) Change Restart Add Your Salary Upload your offer le…" at bounding box center [596, 55] width 1192 height 1008
click at [714, 734] on li "Annually" at bounding box center [737, 732] width 135 height 24
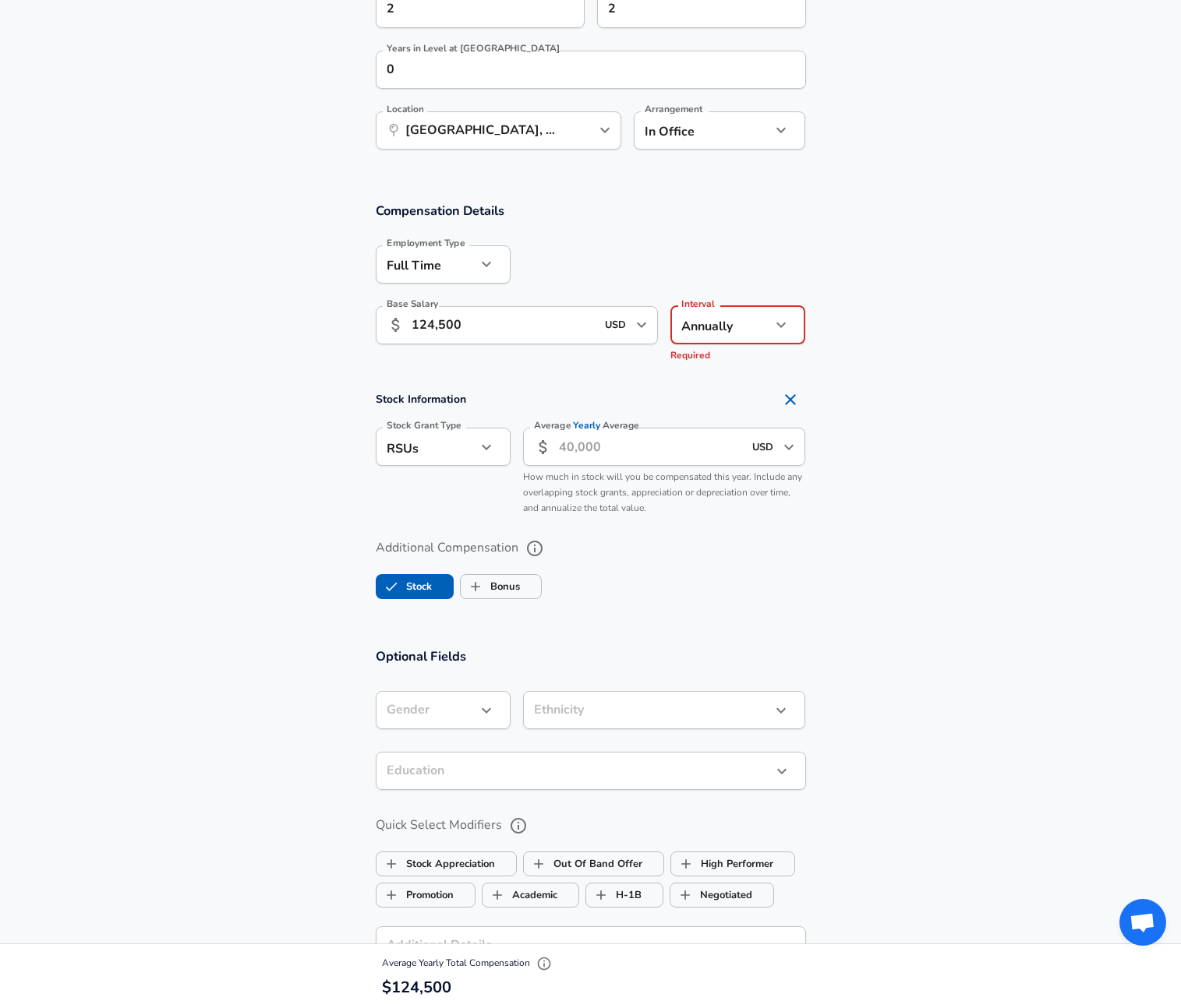
scroll to position [831, 0]
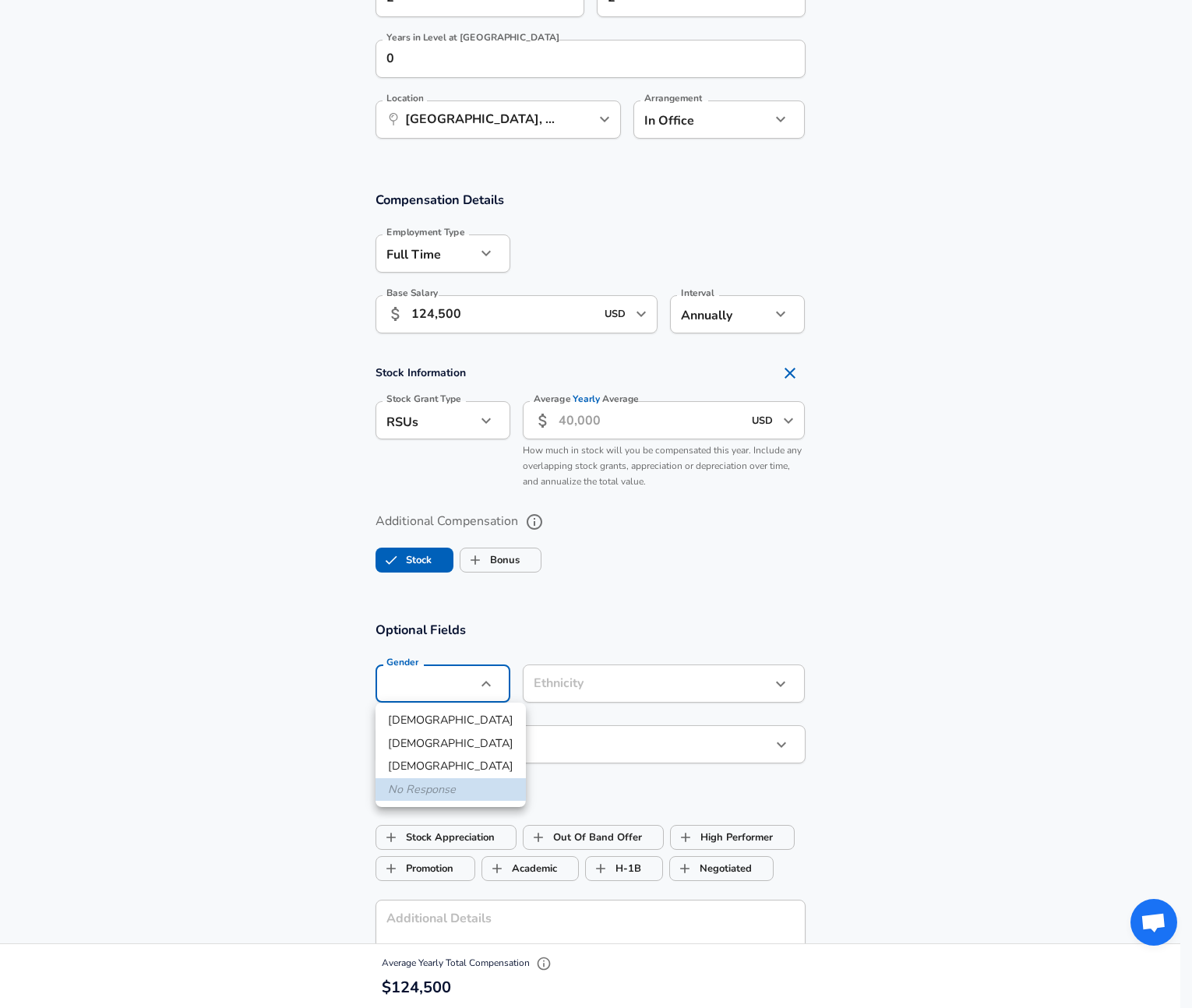
click at [416, 727] on li "[DEMOGRAPHIC_DATA]" at bounding box center [450, 720] width 150 height 24
type input "[DEMOGRAPHIC_DATA]"
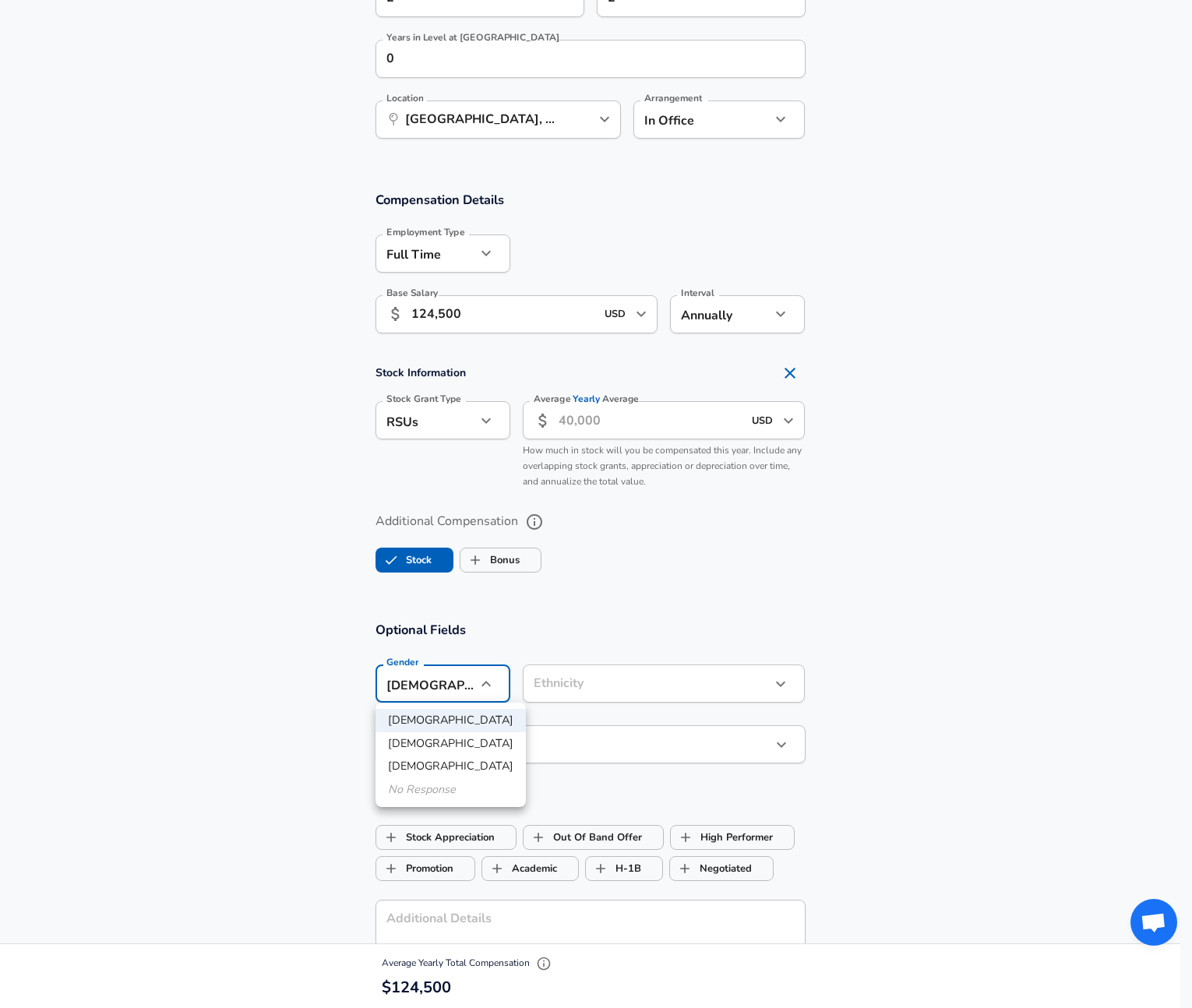
click at [414, 791] on li "No Response" at bounding box center [450, 790] width 150 height 24
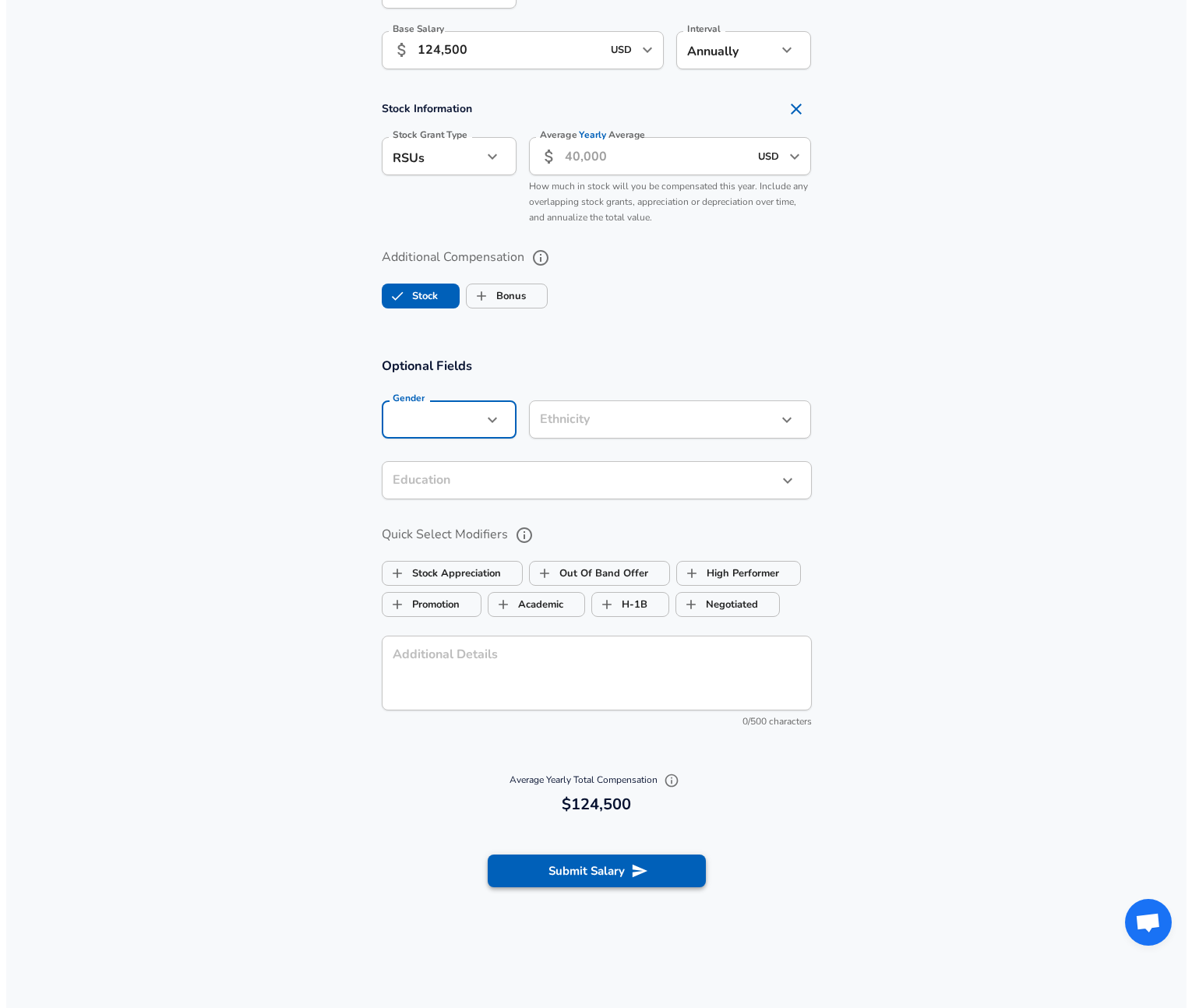
scroll to position [1109, 0]
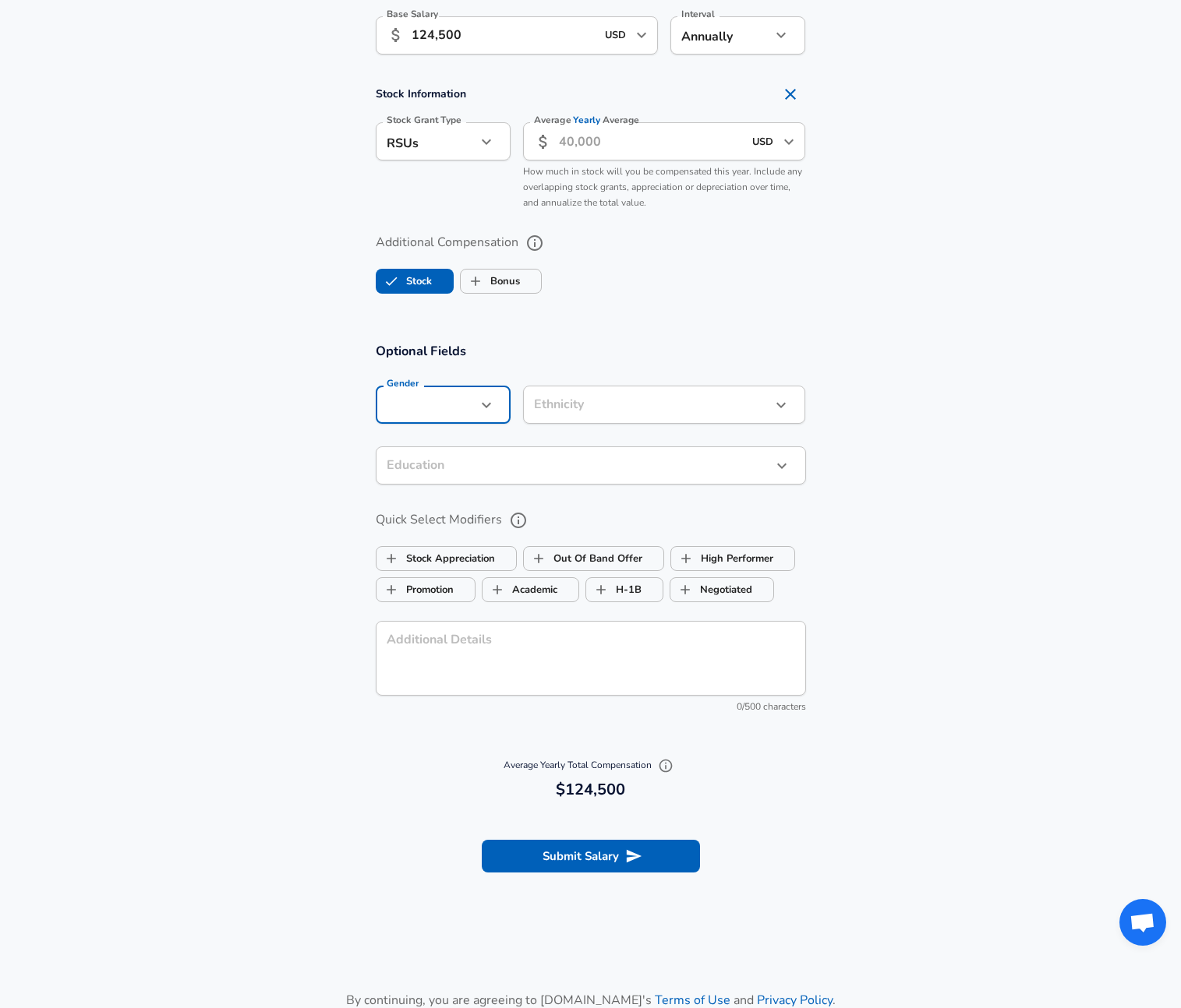
click at [611, 151] on input "Average Yearly Average" at bounding box center [651, 142] width 185 height 38
click at [797, 88] on icon "Remove Section" at bounding box center [790, 94] width 19 height 19
checkbox input "false"
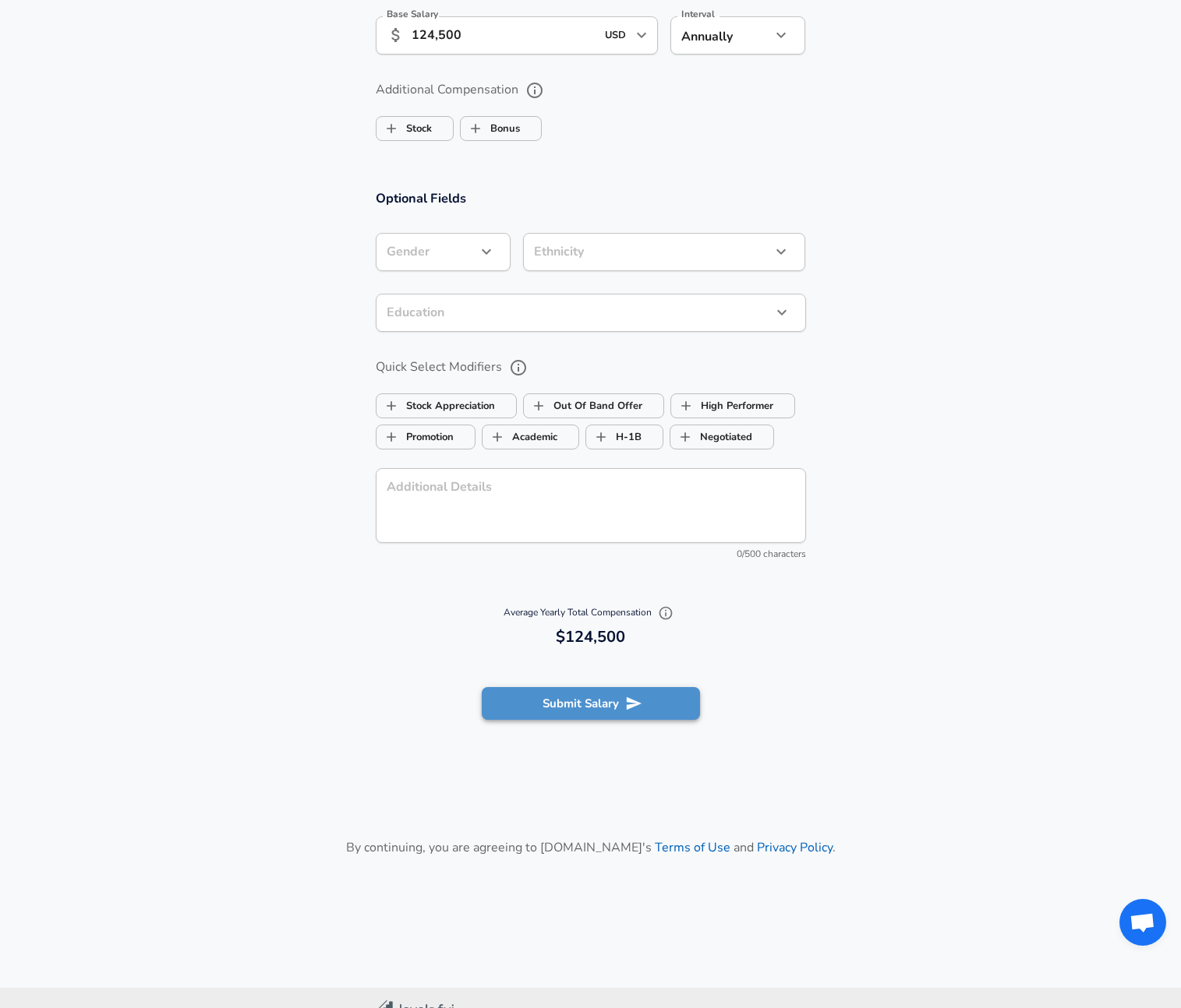
click at [568, 693] on button "Submit Salary" at bounding box center [590, 703] width 218 height 33
